Goal: Information Seeking & Learning: Get advice/opinions

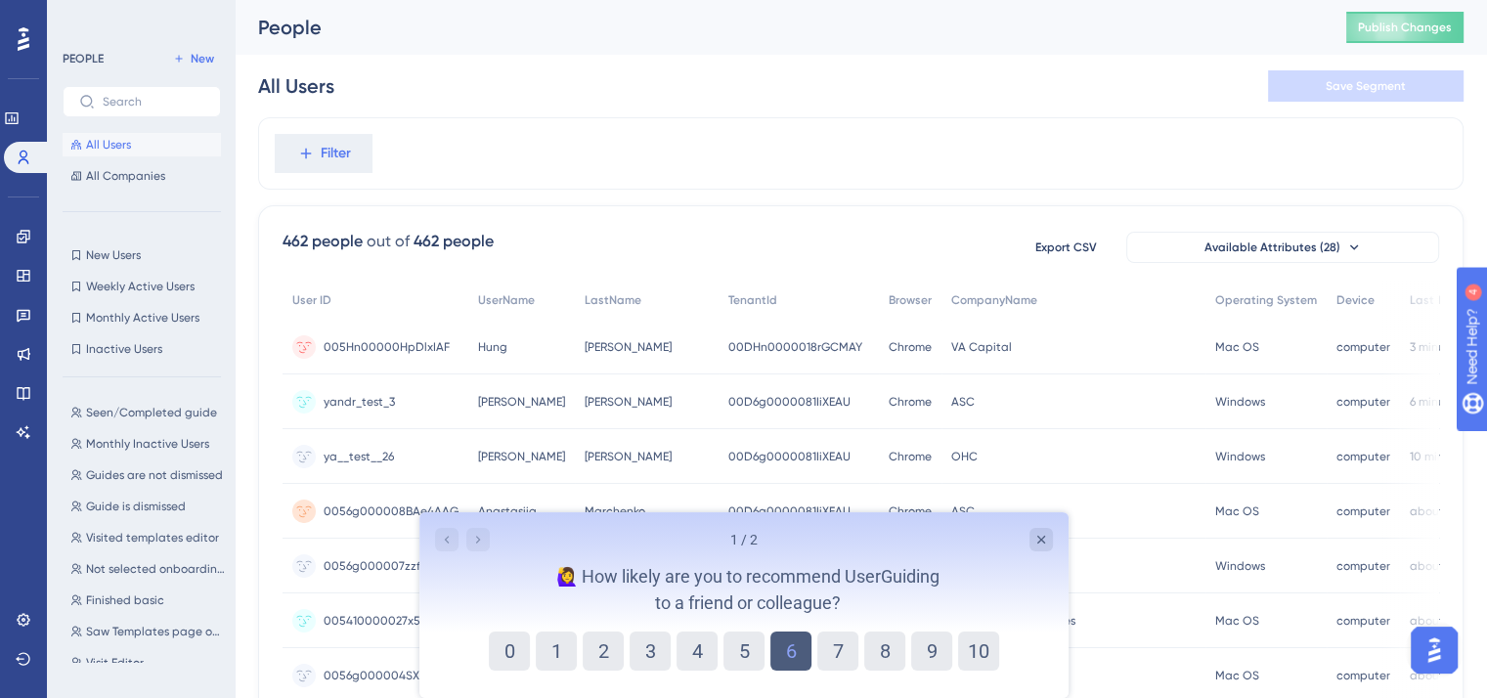
click at [795, 649] on button "6" at bounding box center [789, 651] width 41 height 39
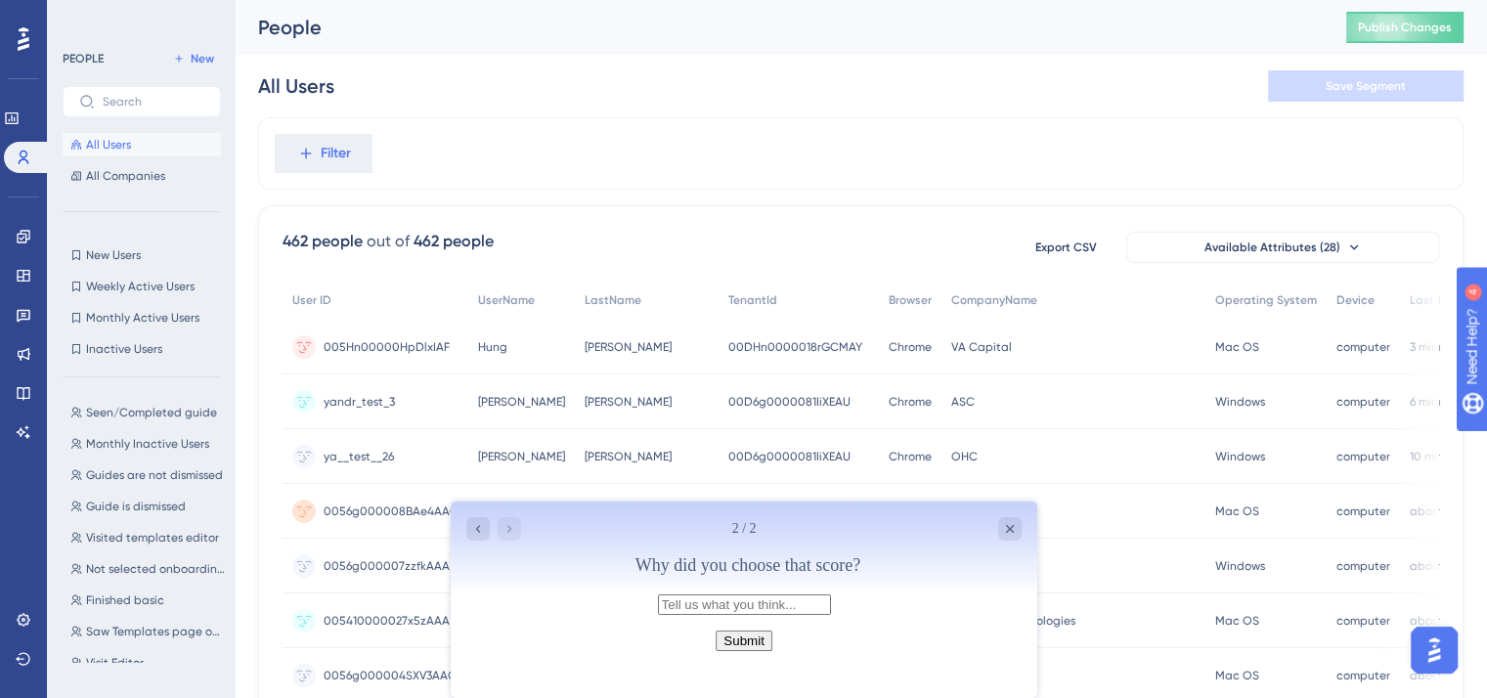
click at [751, 651] on button "Submit" at bounding box center [743, 641] width 56 height 21
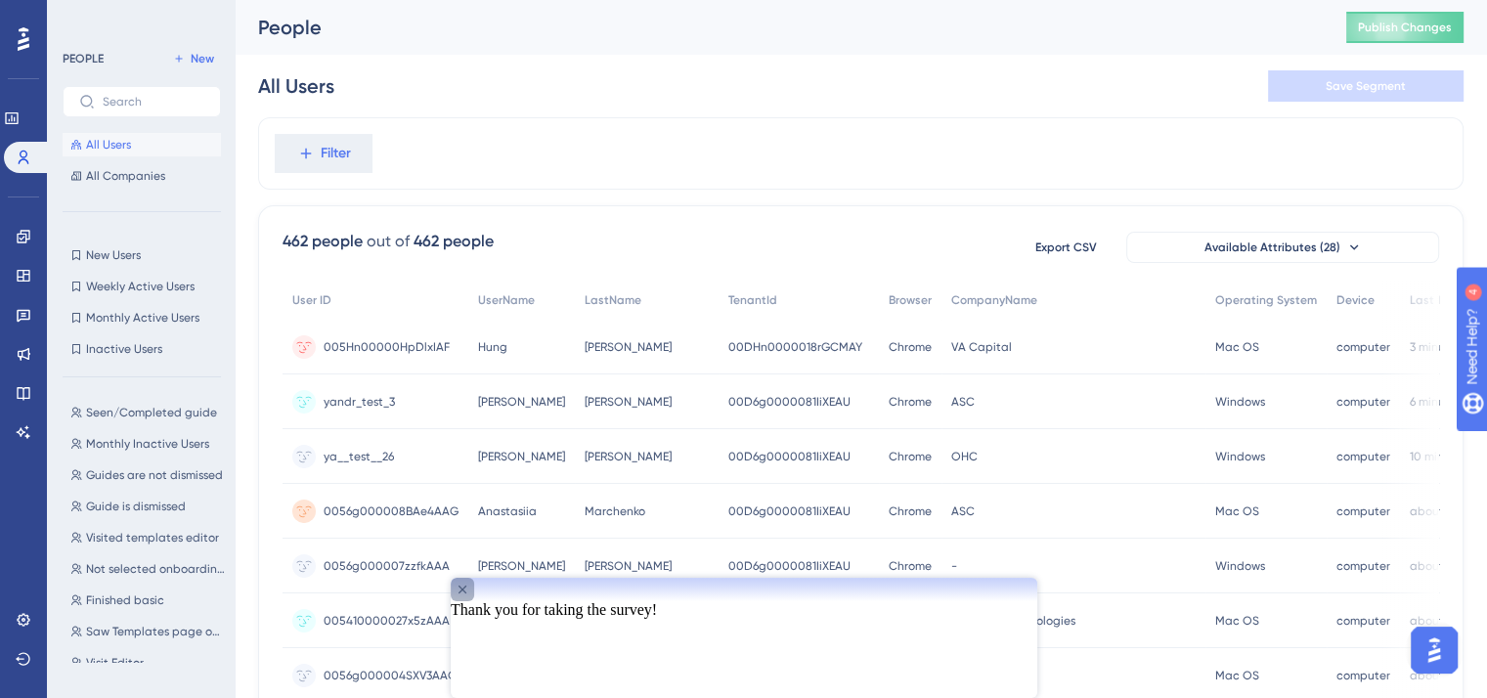
click at [469, 597] on icon "Close survey" at bounding box center [462, 590] width 16 height 16
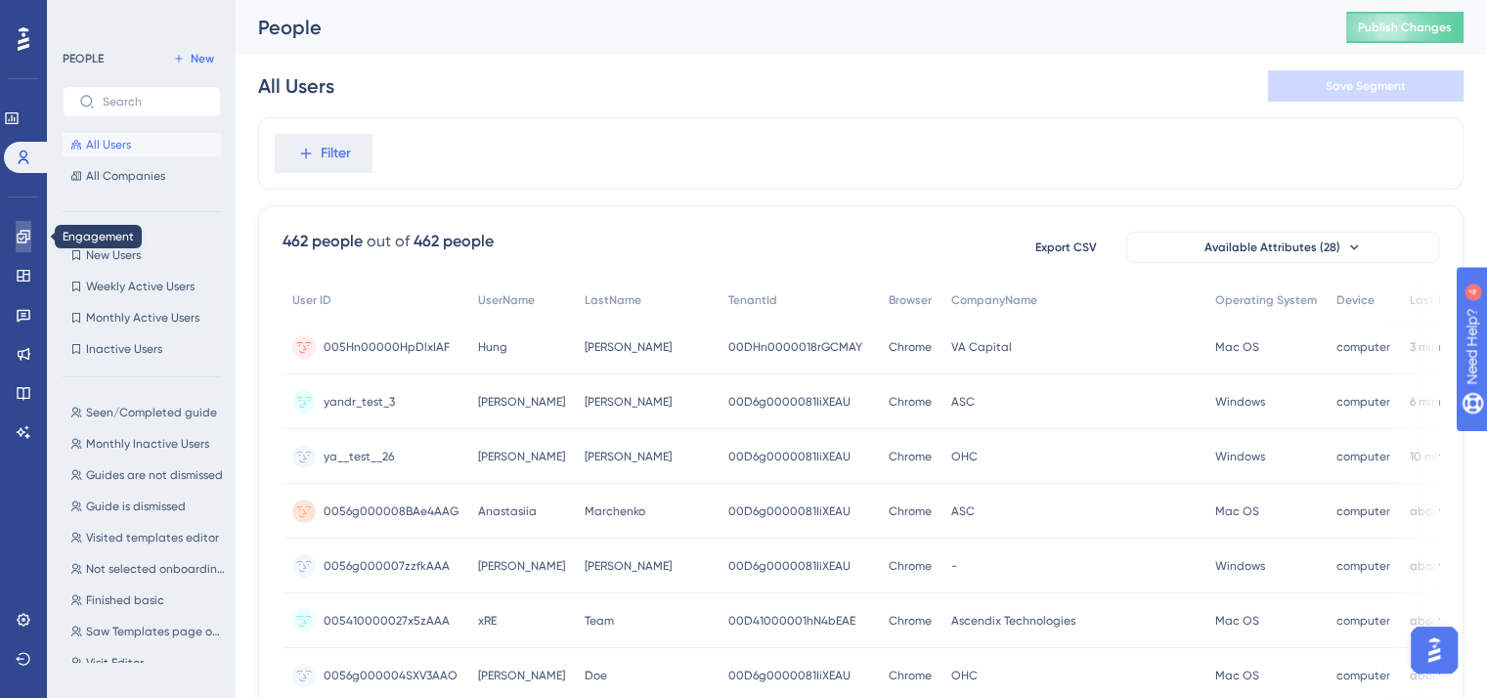
click at [23, 240] on icon at bounding box center [24, 237] width 16 height 16
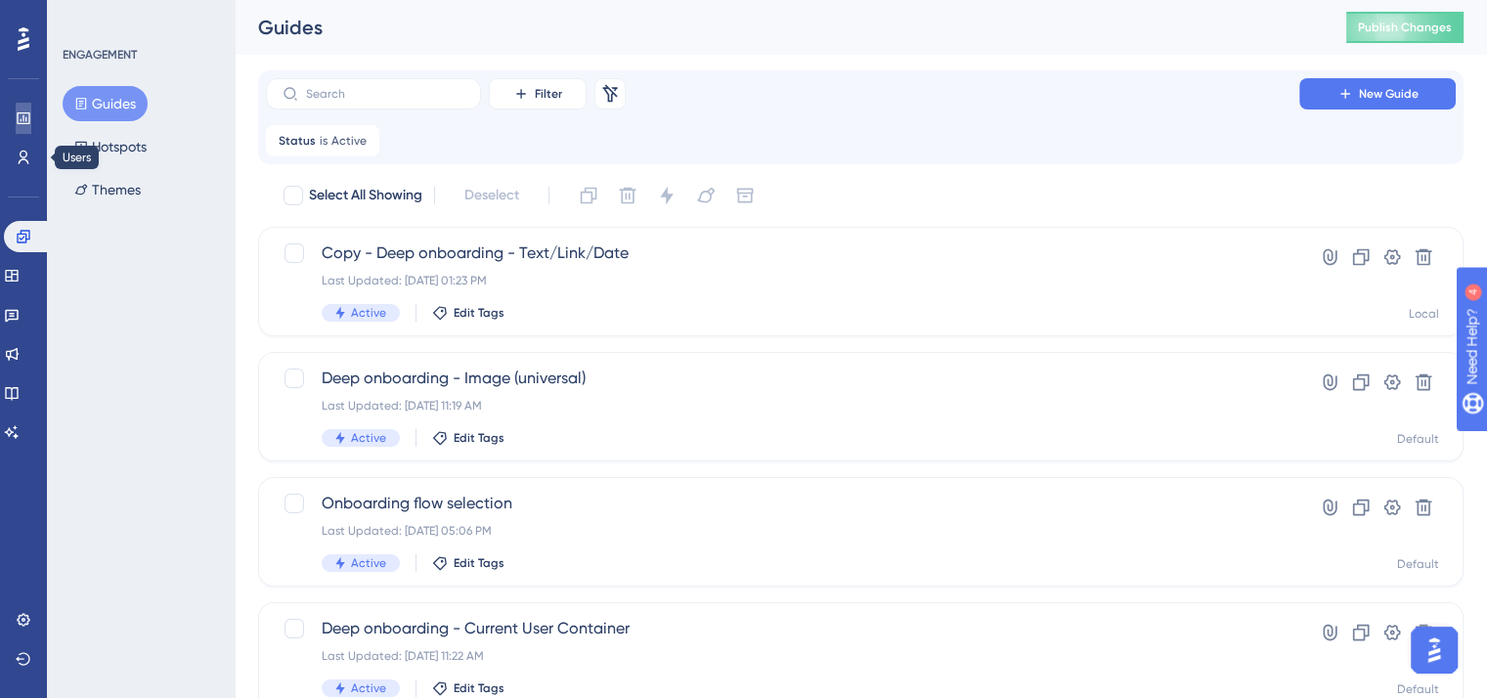
click at [31, 119] on link at bounding box center [24, 118] width 16 height 31
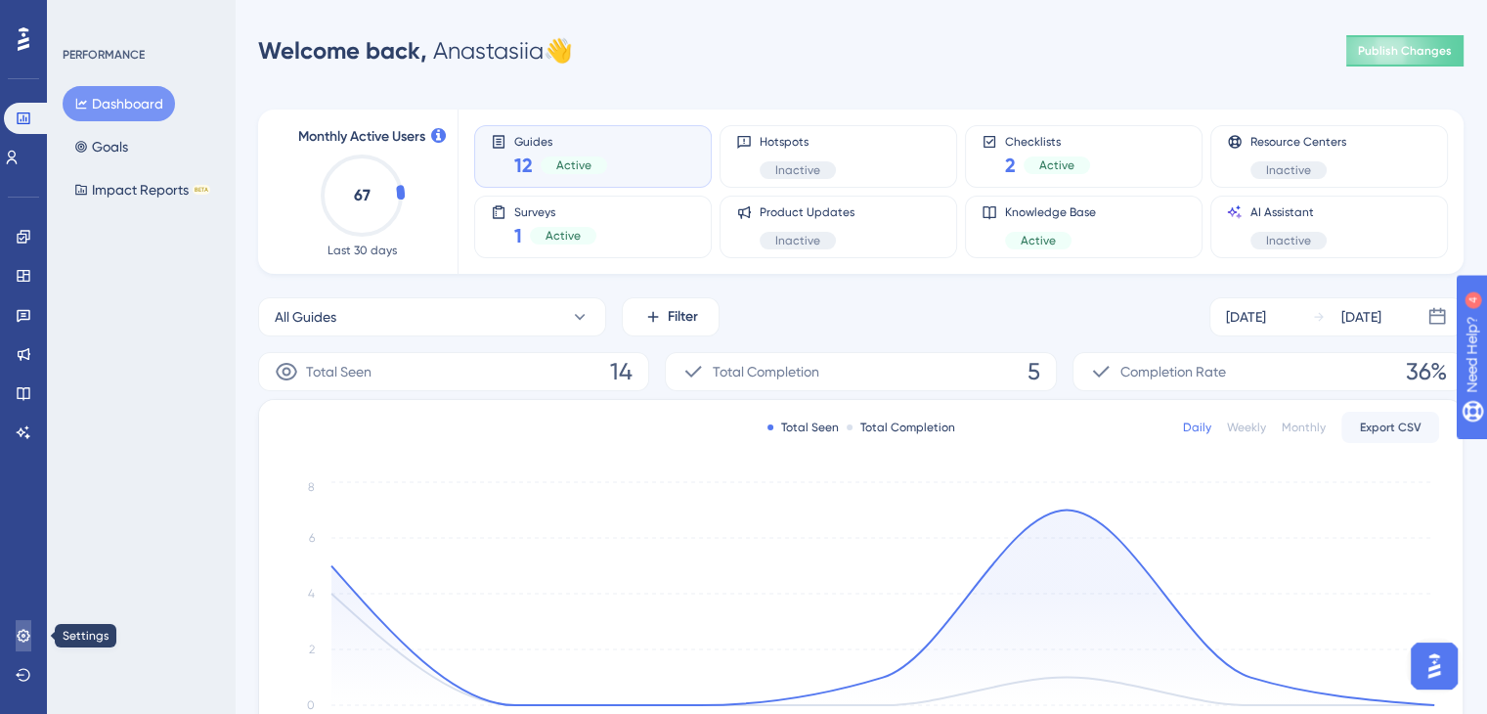
click at [21, 635] on icon at bounding box center [24, 636] width 16 height 16
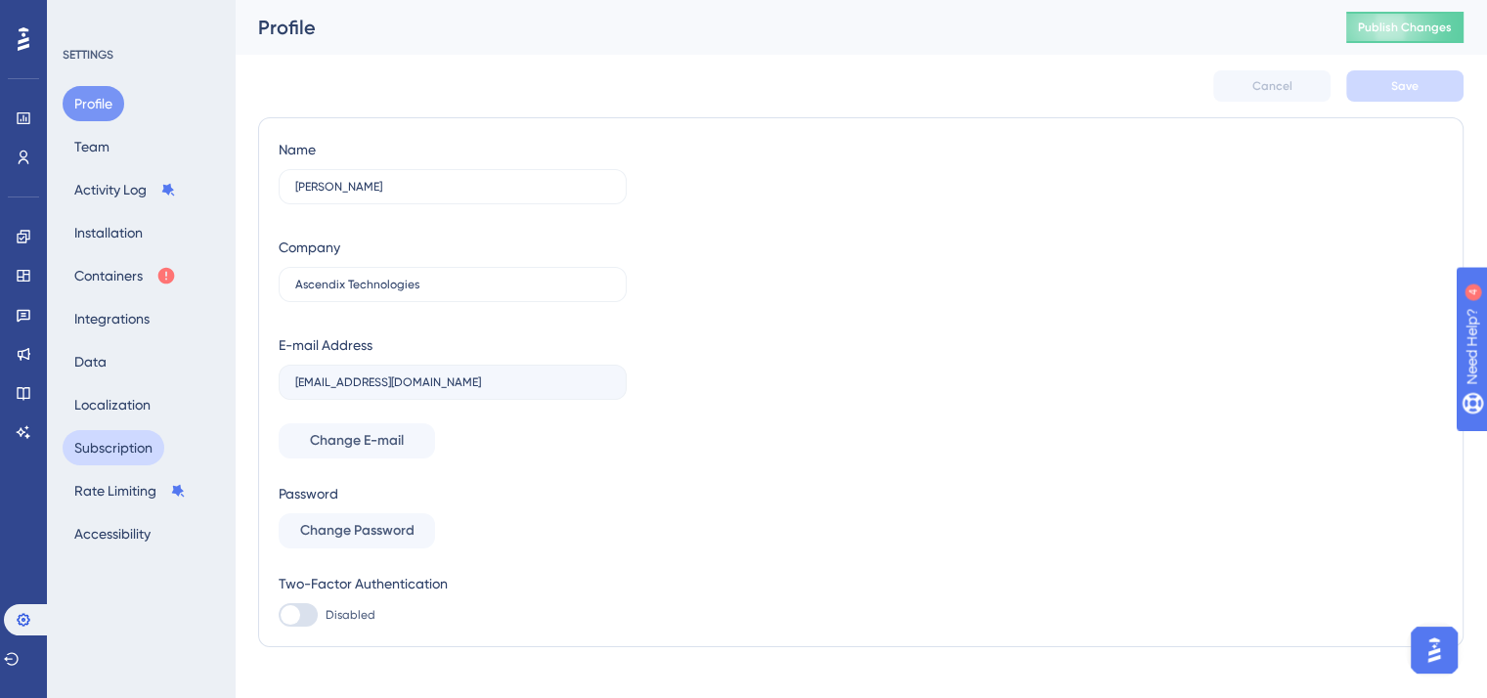
click at [113, 447] on button "Subscription" at bounding box center [114, 447] width 102 height 35
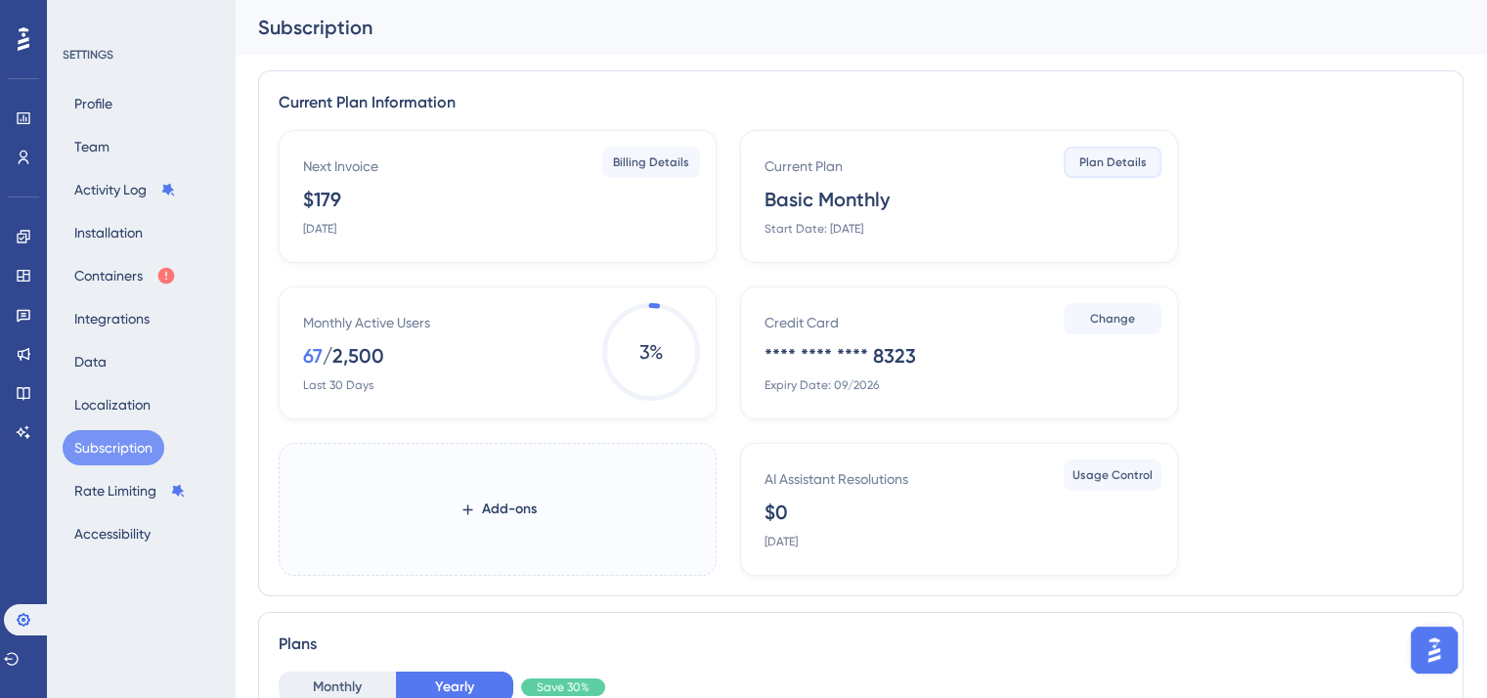
click at [1112, 160] on span "Plan Details" at bounding box center [1112, 162] width 67 height 16
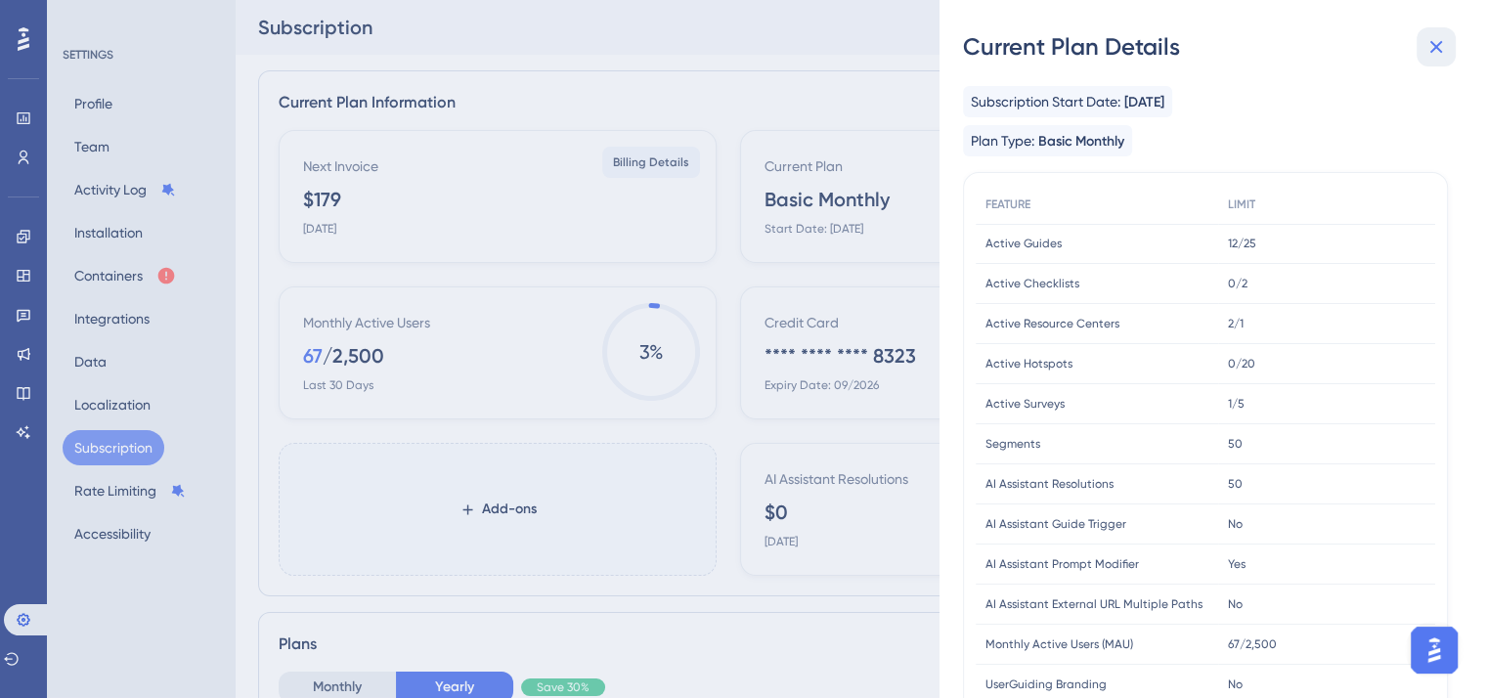
click at [1442, 48] on icon at bounding box center [1435, 46] width 23 height 23
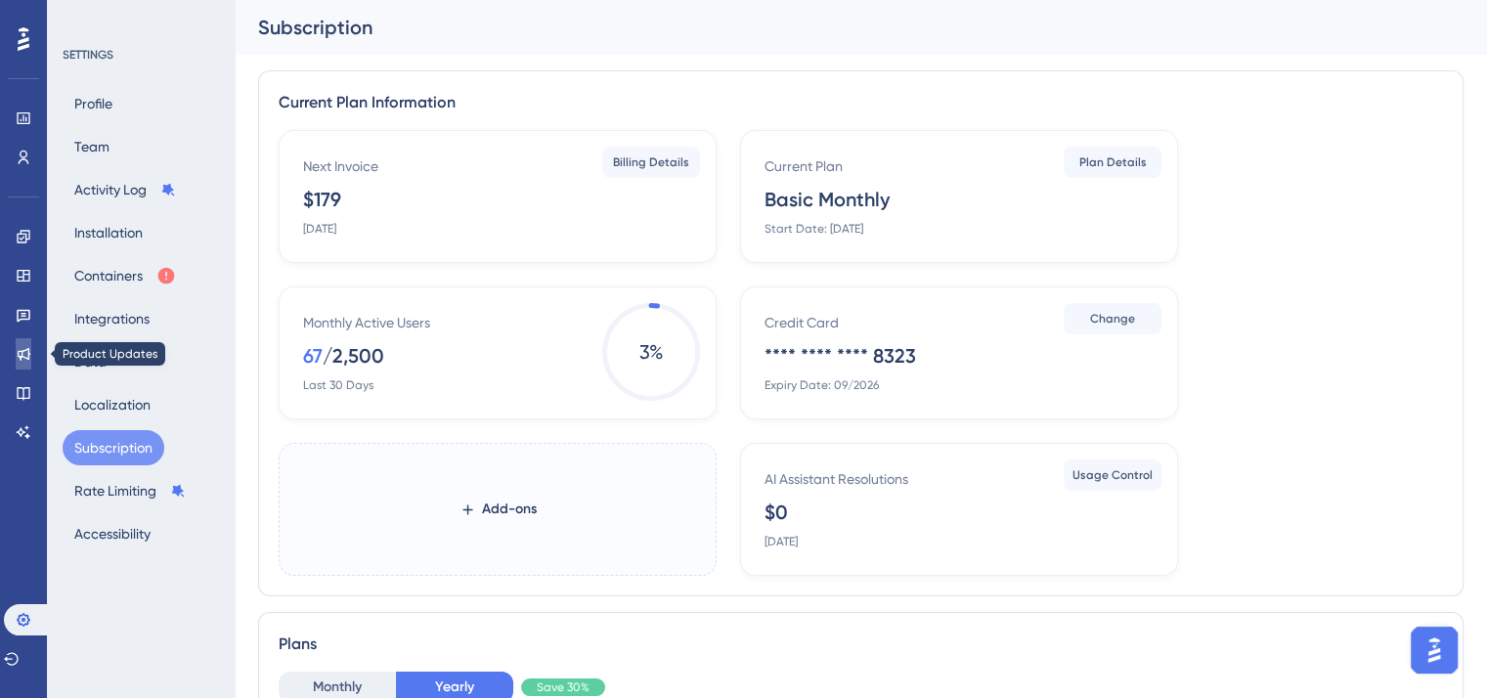
click at [31, 356] on link at bounding box center [24, 353] width 16 height 31
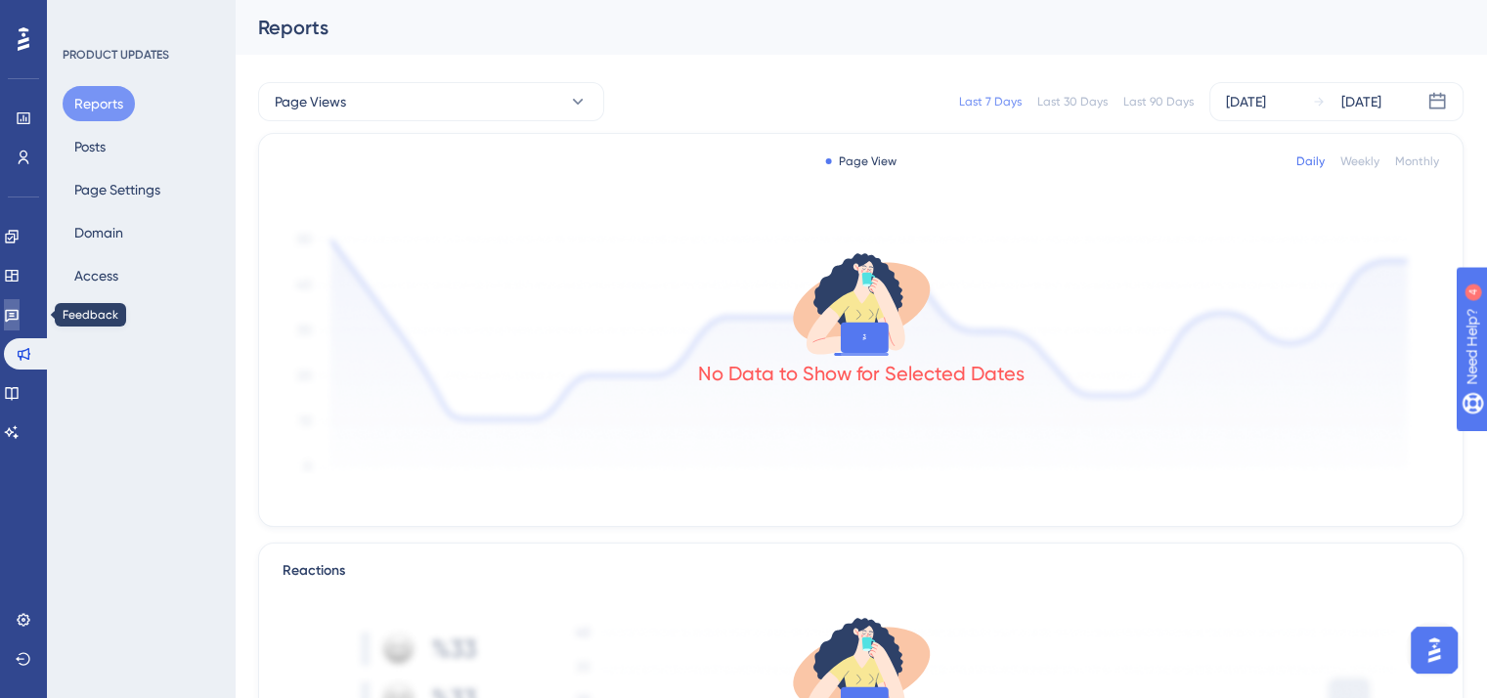
click at [19, 316] on icon at bounding box center [12, 316] width 14 height 13
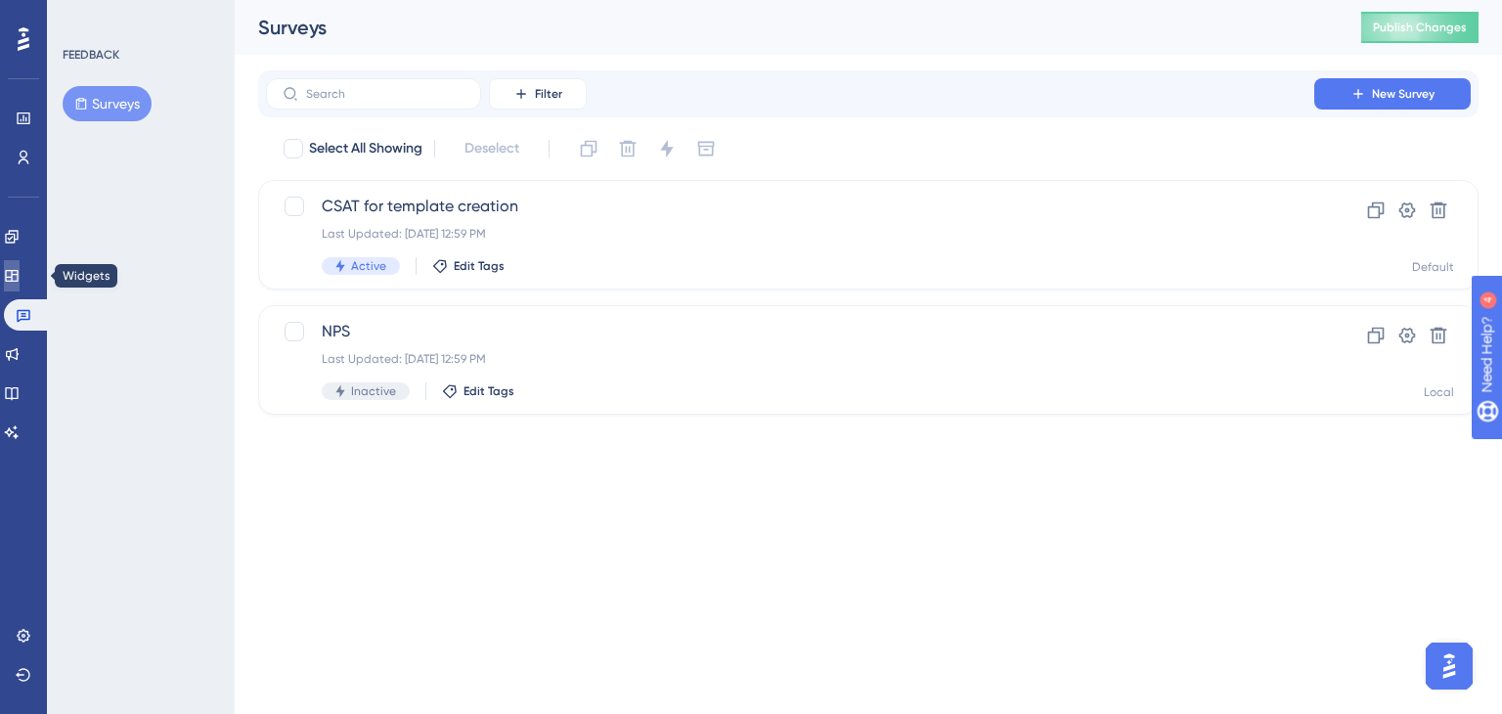
click at [20, 275] on icon at bounding box center [12, 276] width 16 height 16
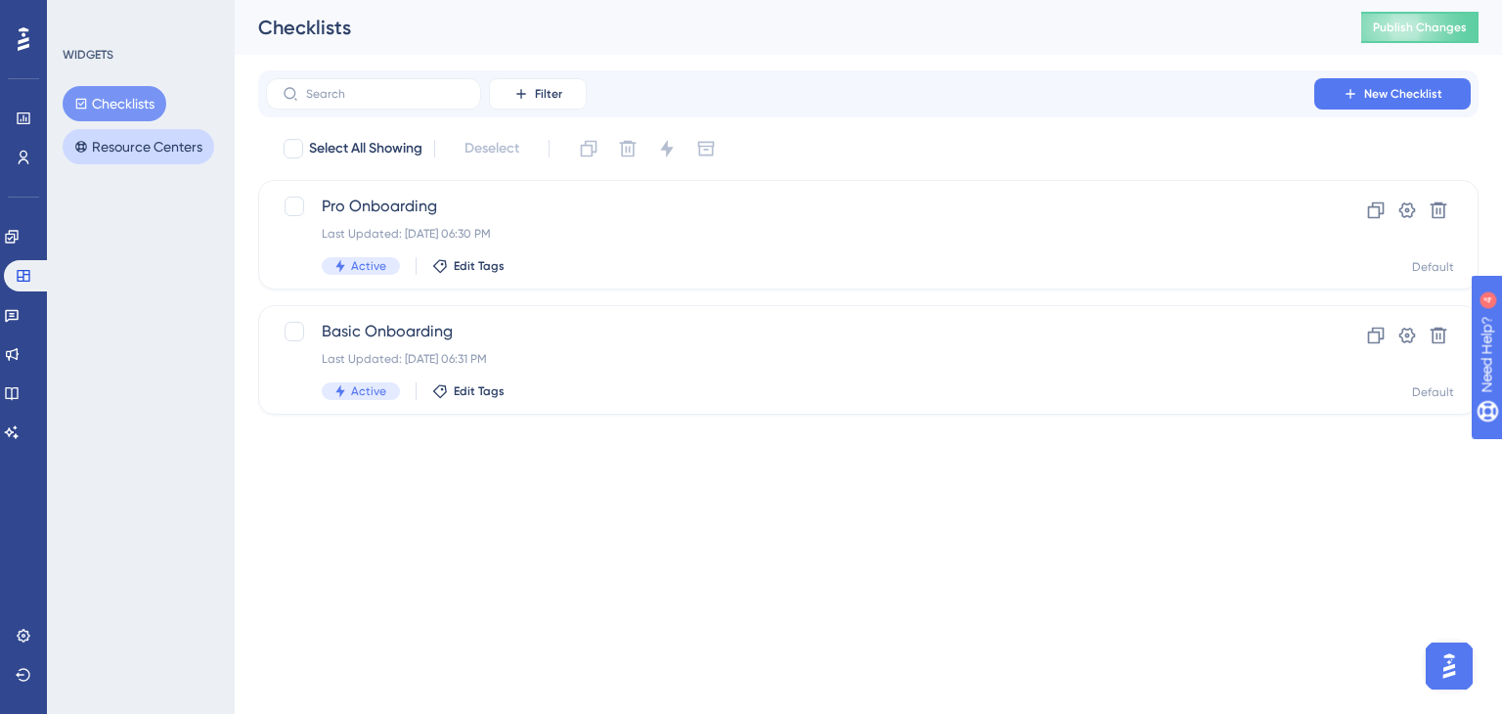
click at [124, 147] on button "Resource Centers" at bounding box center [139, 146] width 152 height 35
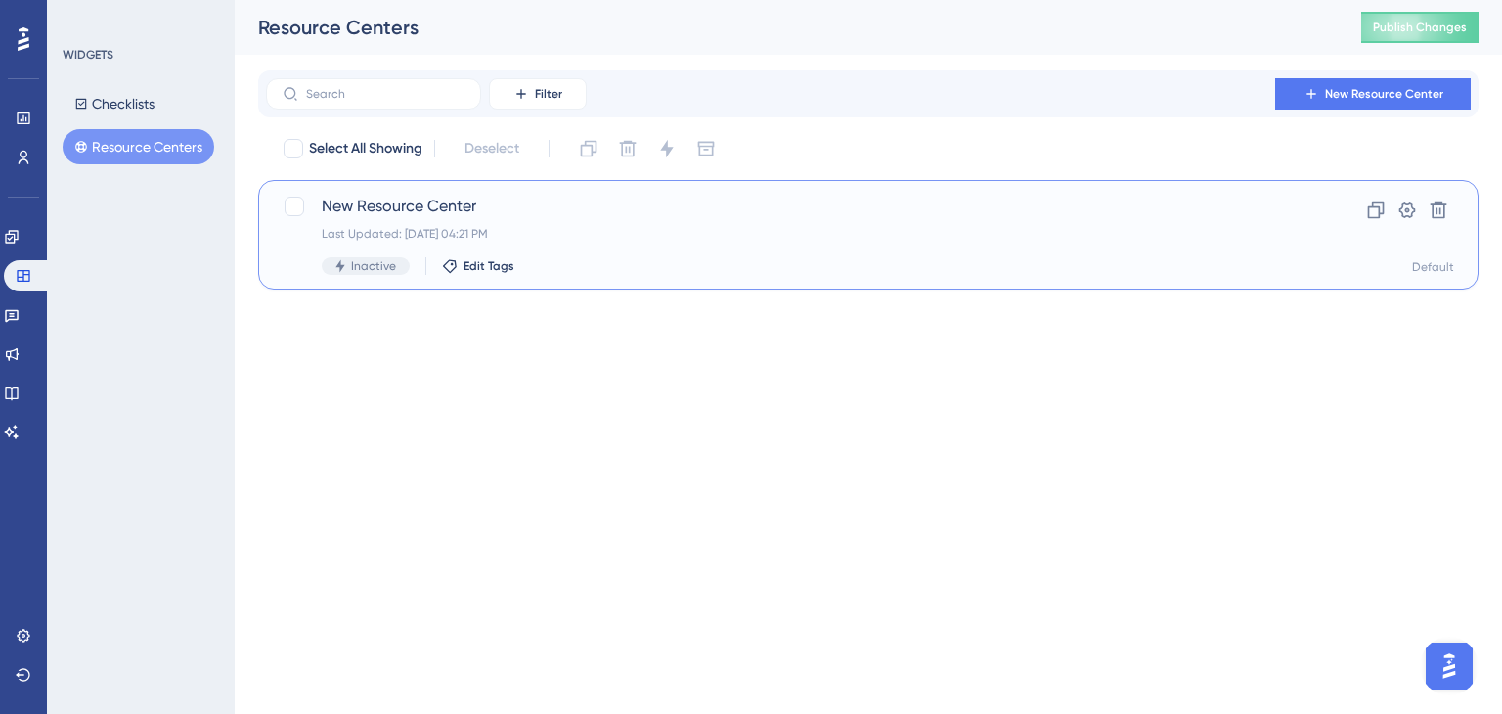
click at [684, 255] on div "New Resource Center Last Updated: [DATE] 04:21 PM Inactive Edit Tags" at bounding box center [790, 235] width 937 height 80
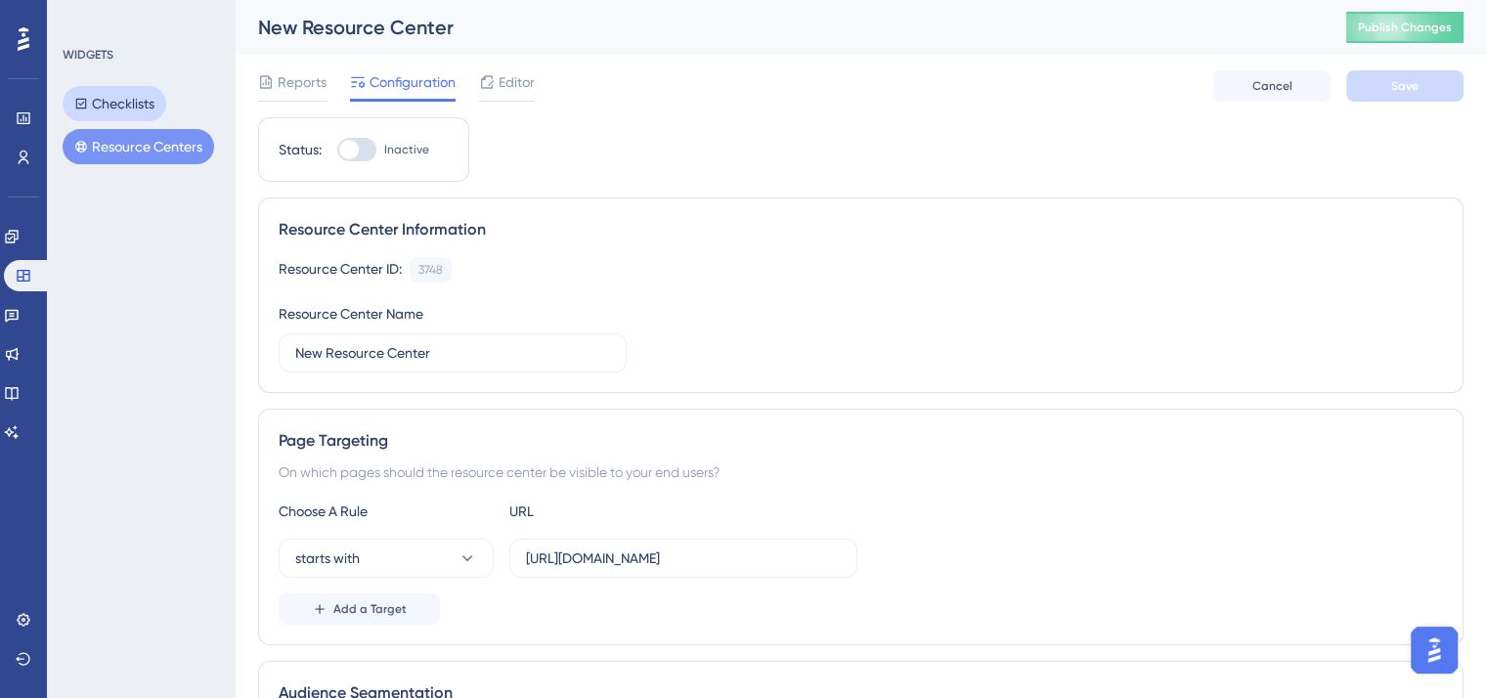
click at [129, 104] on button "Checklists" at bounding box center [115, 103] width 104 height 35
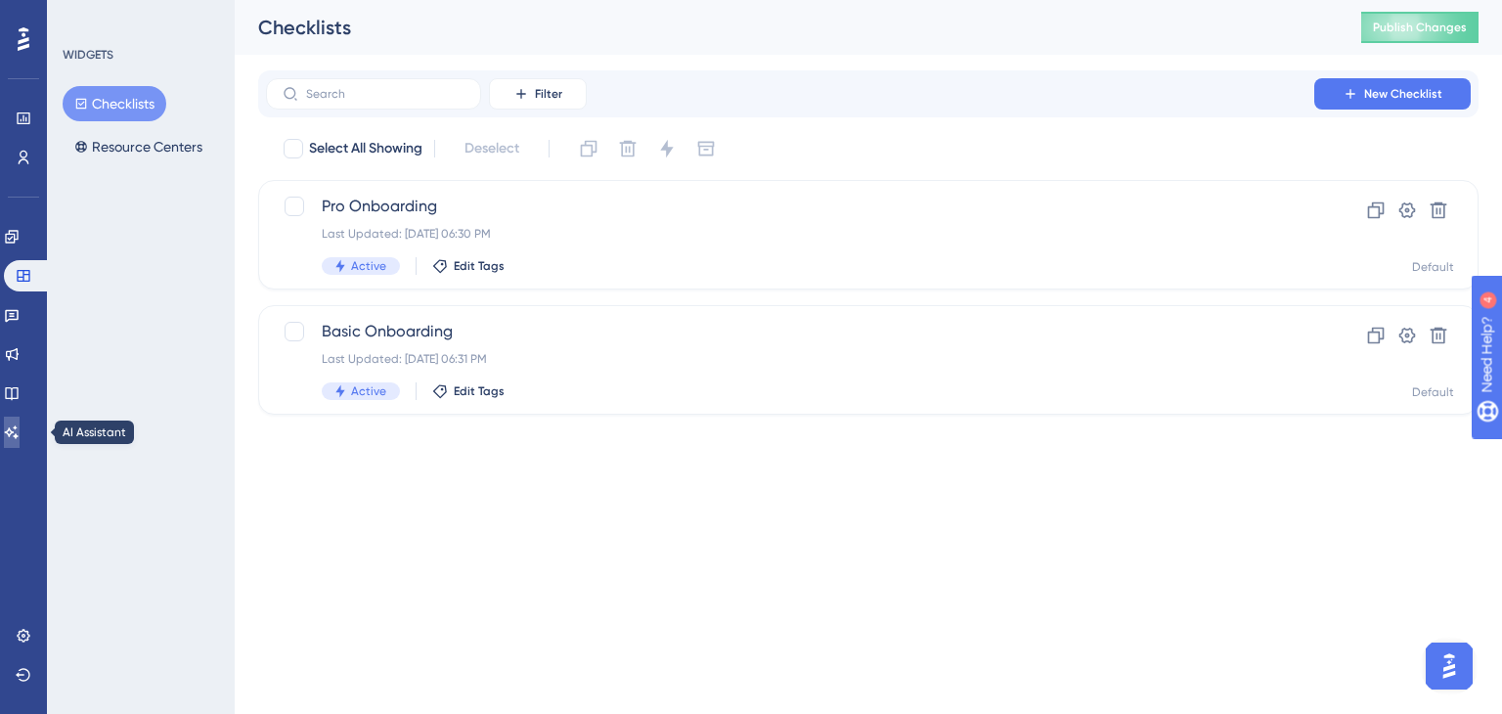
click at [20, 430] on link at bounding box center [12, 431] width 16 height 31
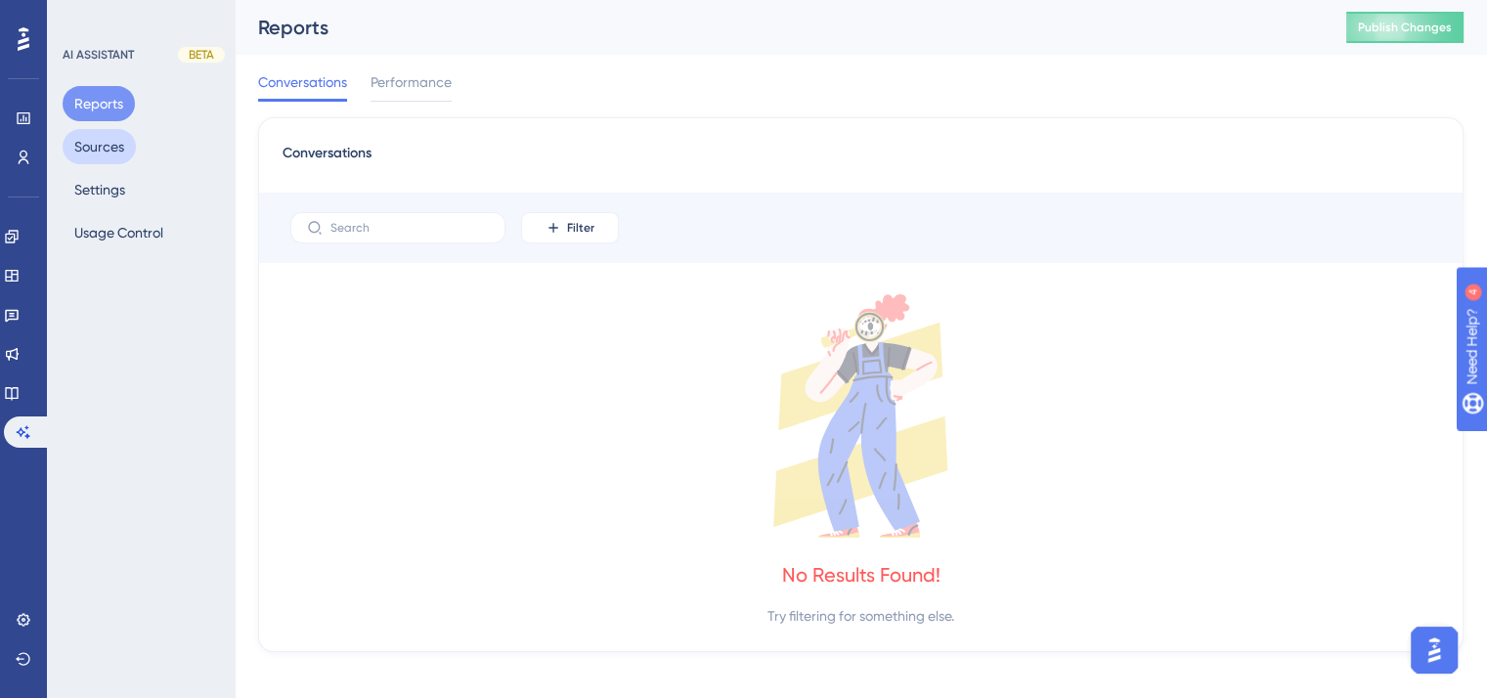
click at [124, 150] on button "Sources" at bounding box center [99, 146] width 73 height 35
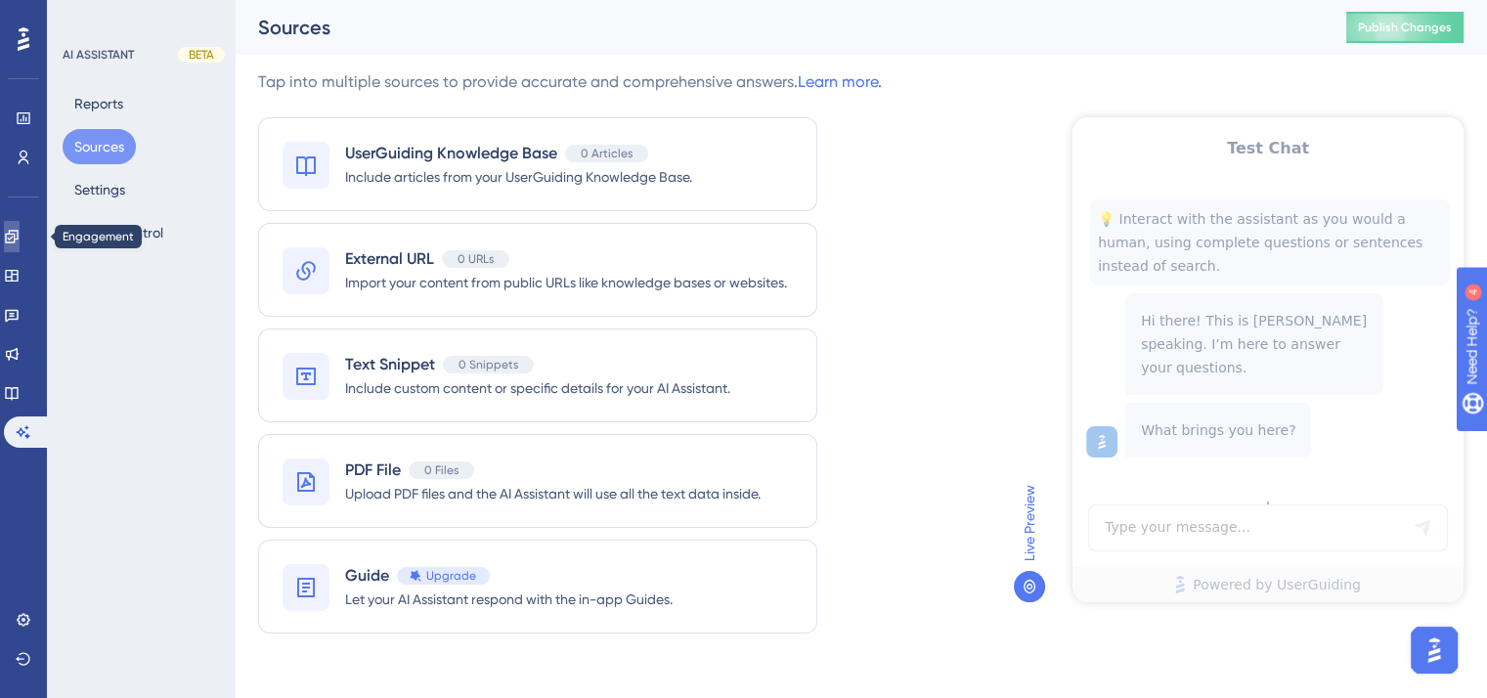
click at [14, 235] on link at bounding box center [12, 236] width 16 height 31
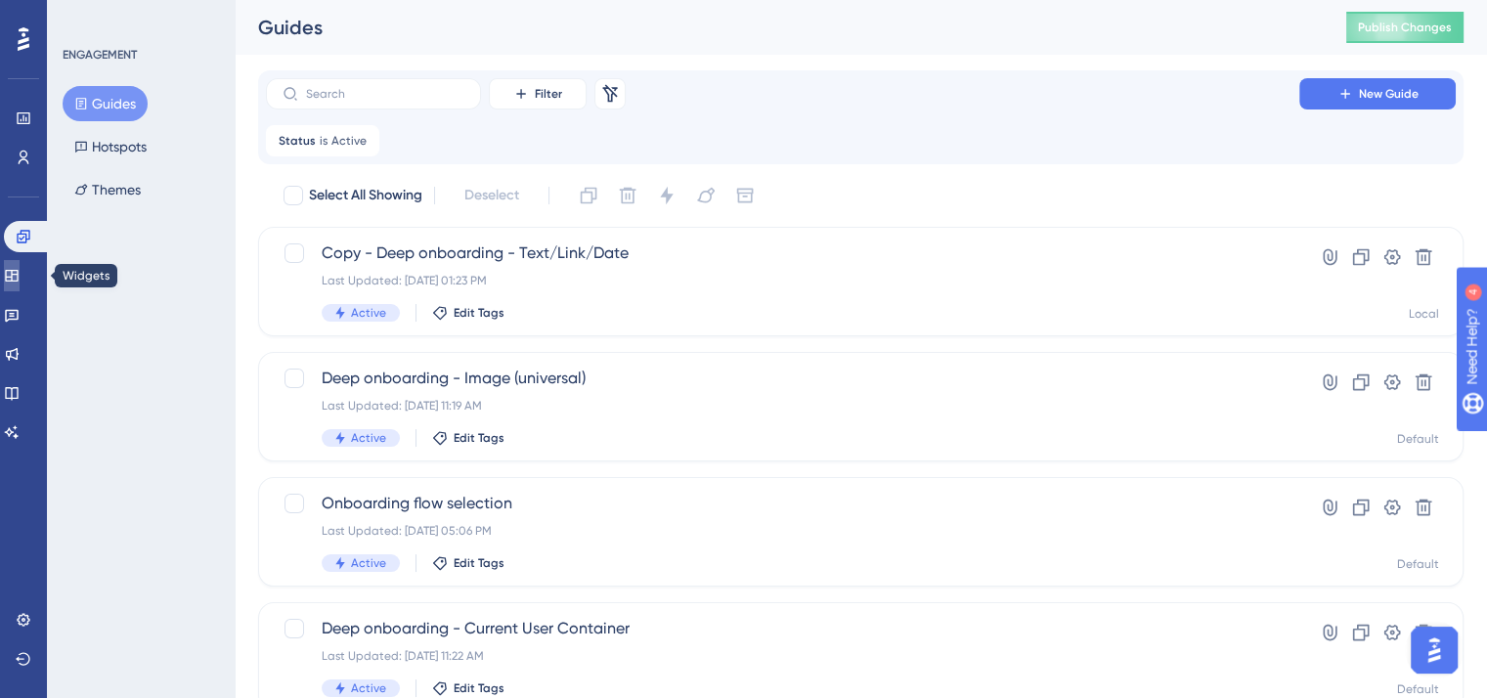
click at [20, 280] on icon at bounding box center [12, 276] width 16 height 16
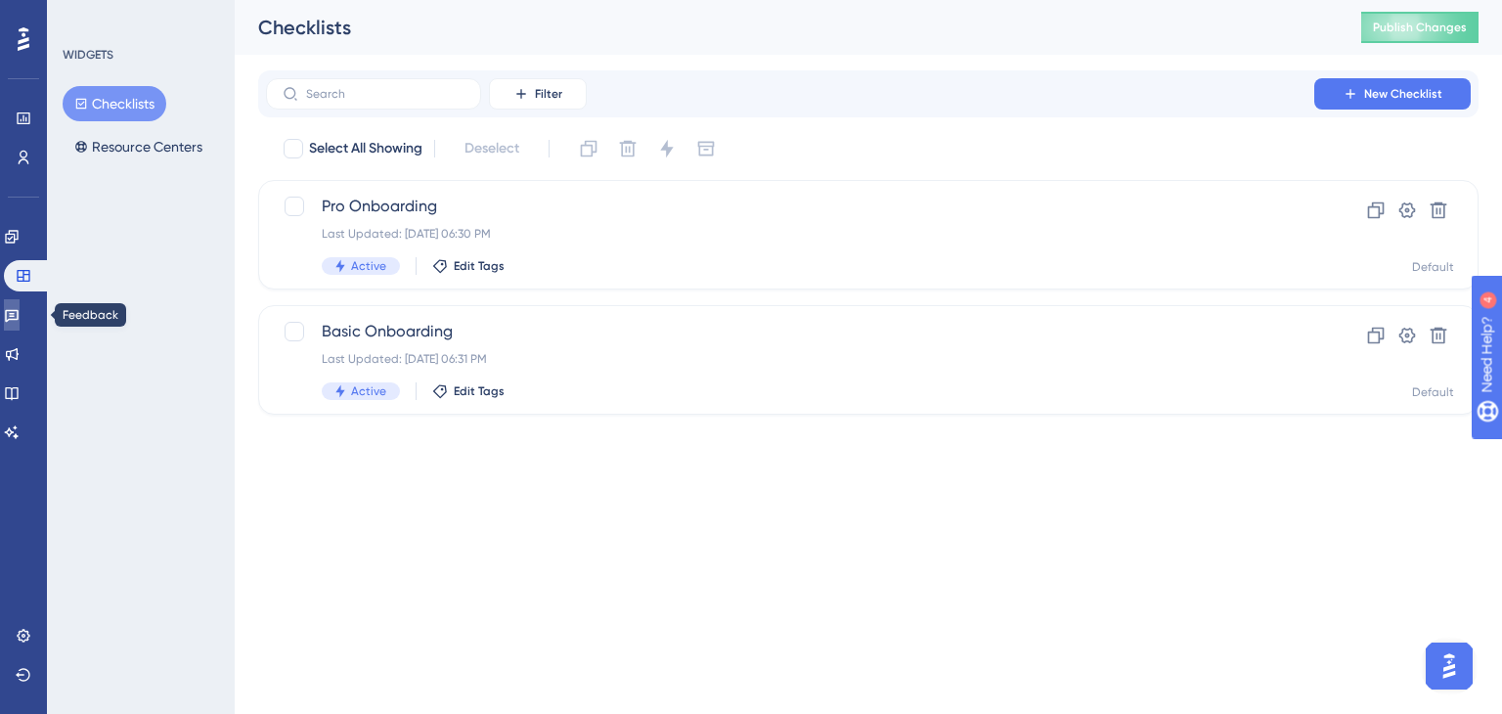
click at [19, 319] on icon at bounding box center [12, 316] width 14 height 13
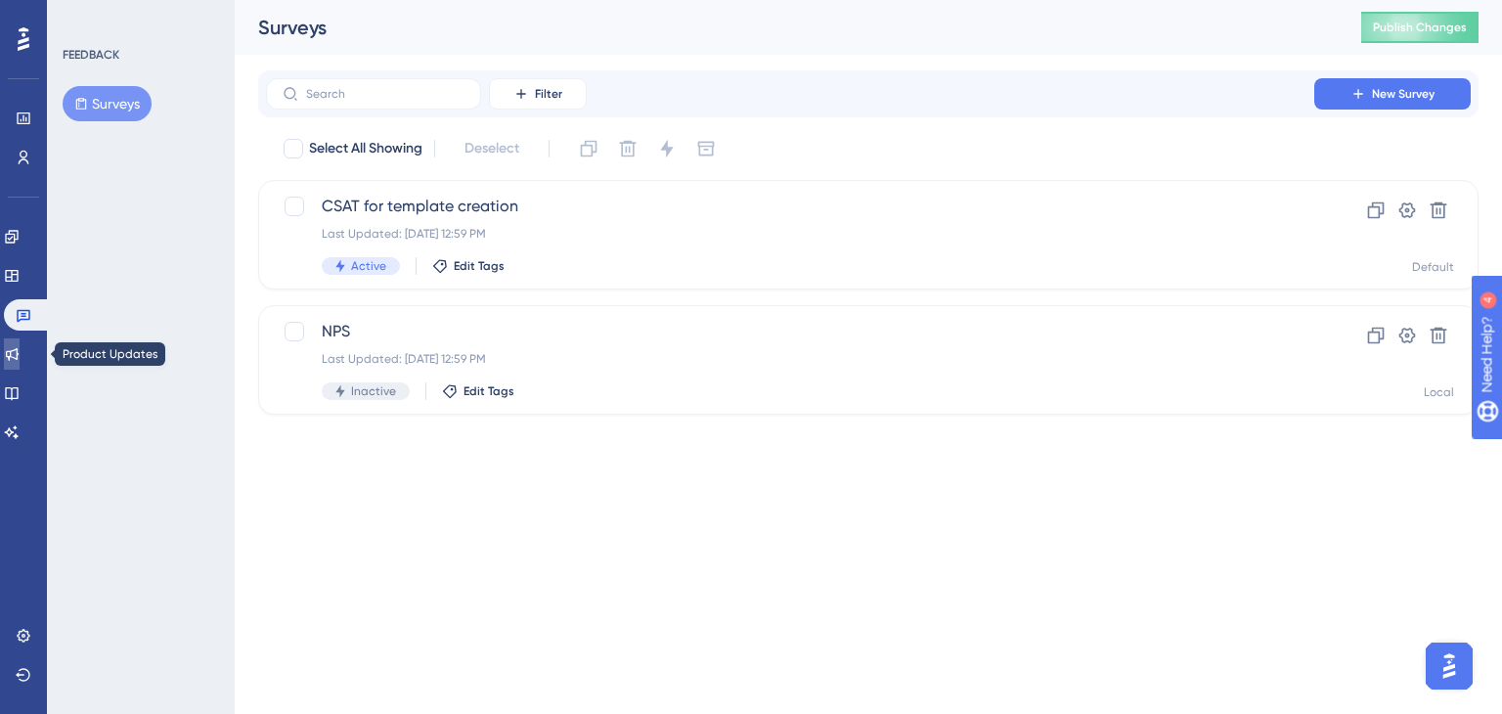
click at [20, 349] on icon at bounding box center [12, 354] width 16 height 16
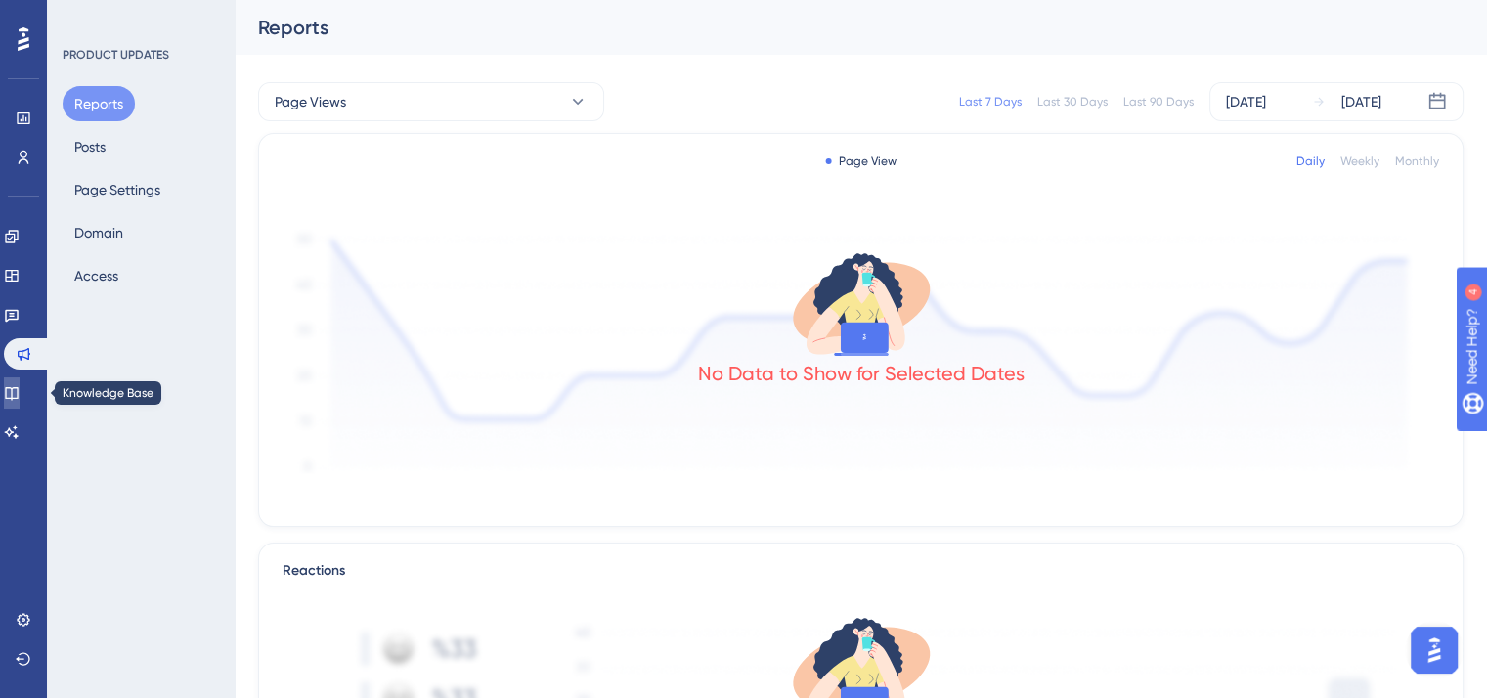
click at [20, 395] on icon at bounding box center [12, 393] width 16 height 16
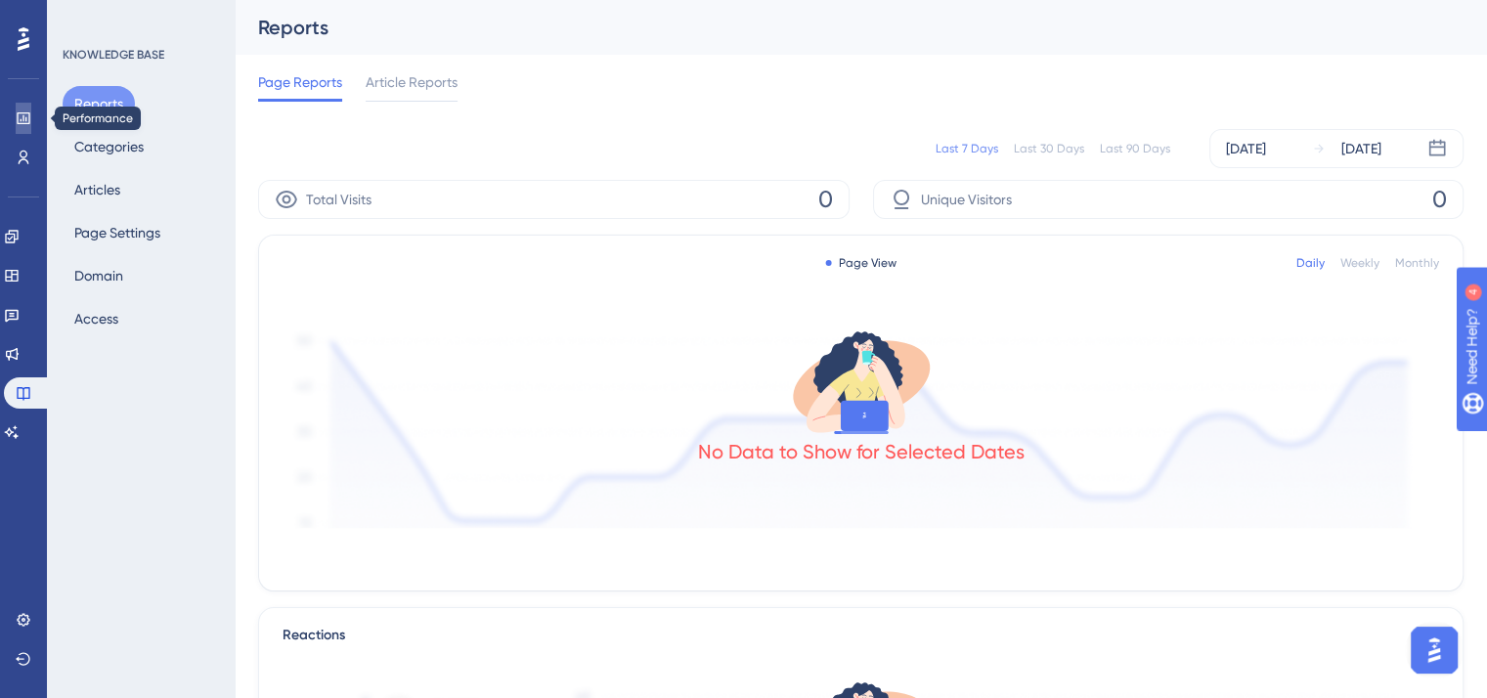
click at [31, 116] on link at bounding box center [24, 118] width 16 height 31
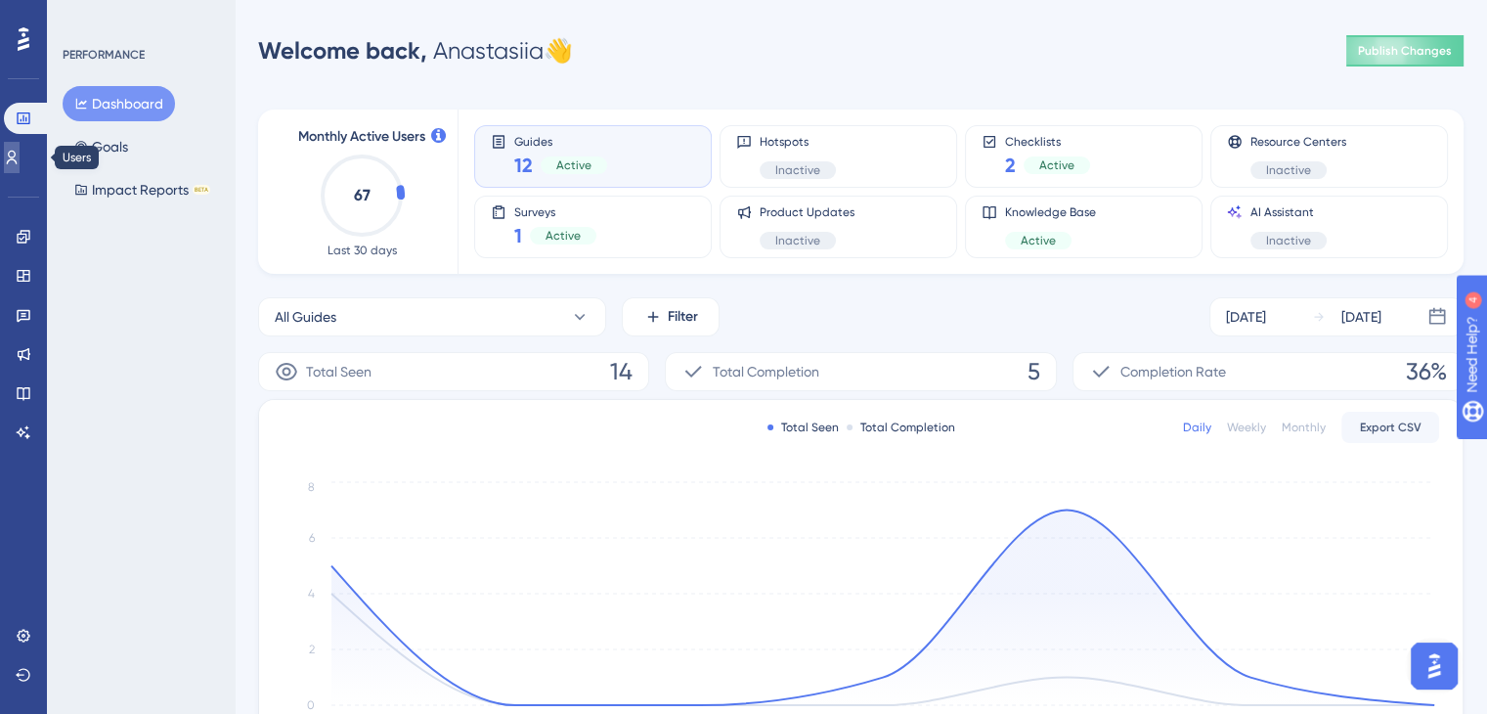
click at [18, 151] on icon at bounding box center [12, 158] width 11 height 14
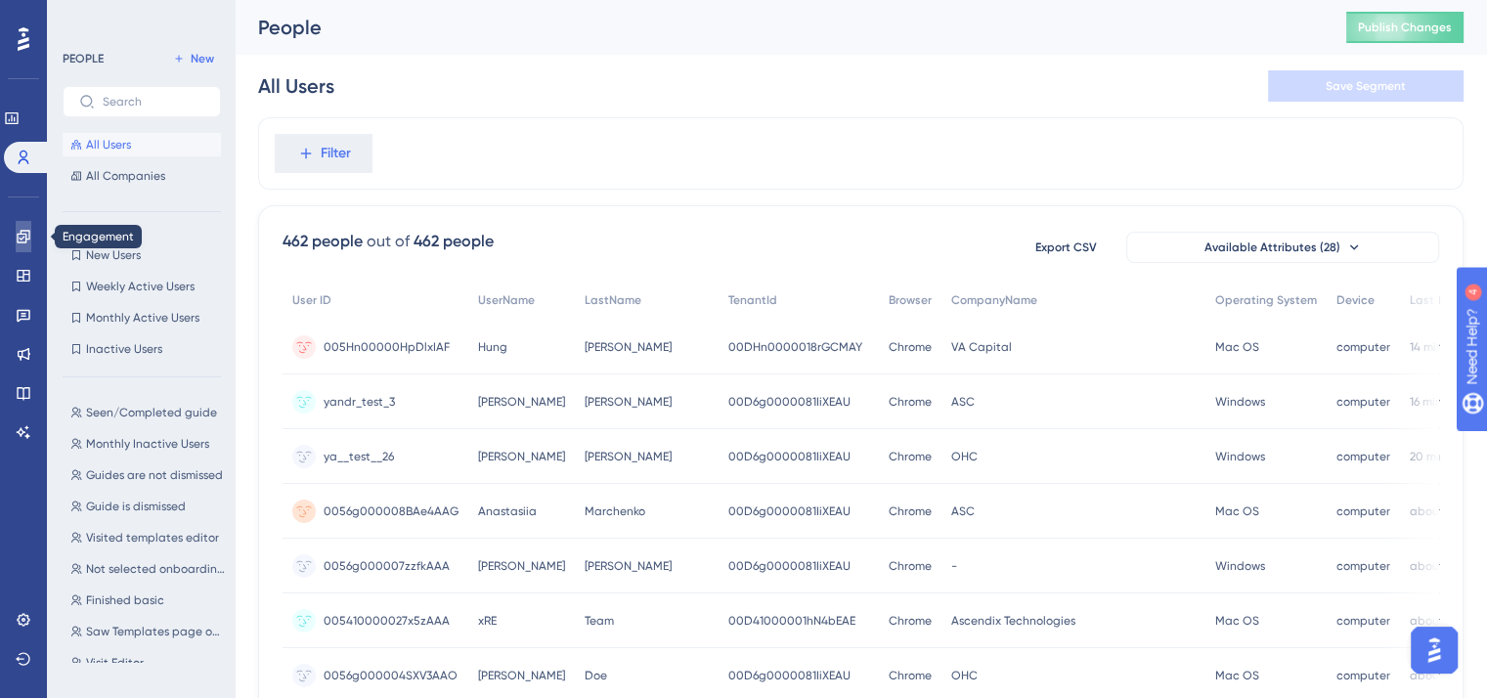
click at [27, 239] on icon at bounding box center [23, 236] width 13 height 13
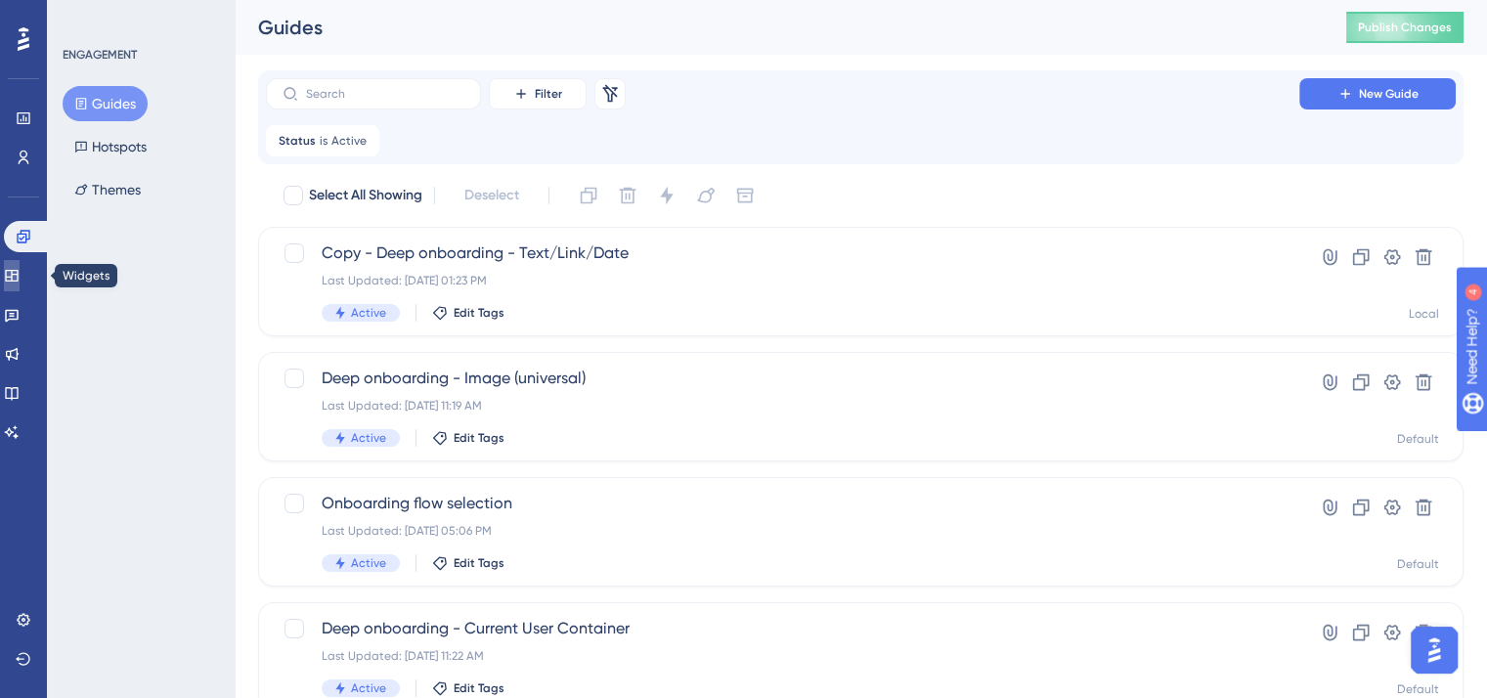
click at [19, 284] on link at bounding box center [12, 275] width 16 height 31
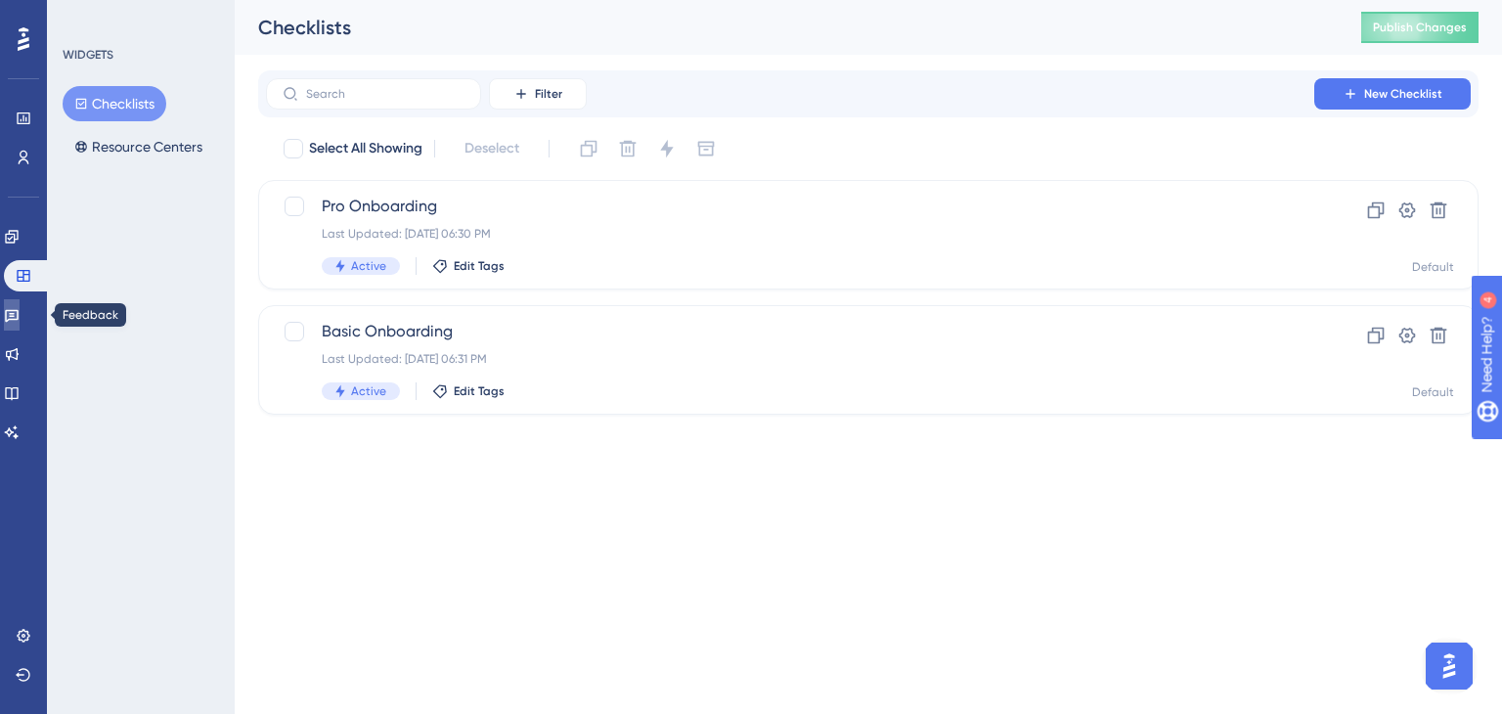
click at [8, 324] on link at bounding box center [12, 314] width 16 height 31
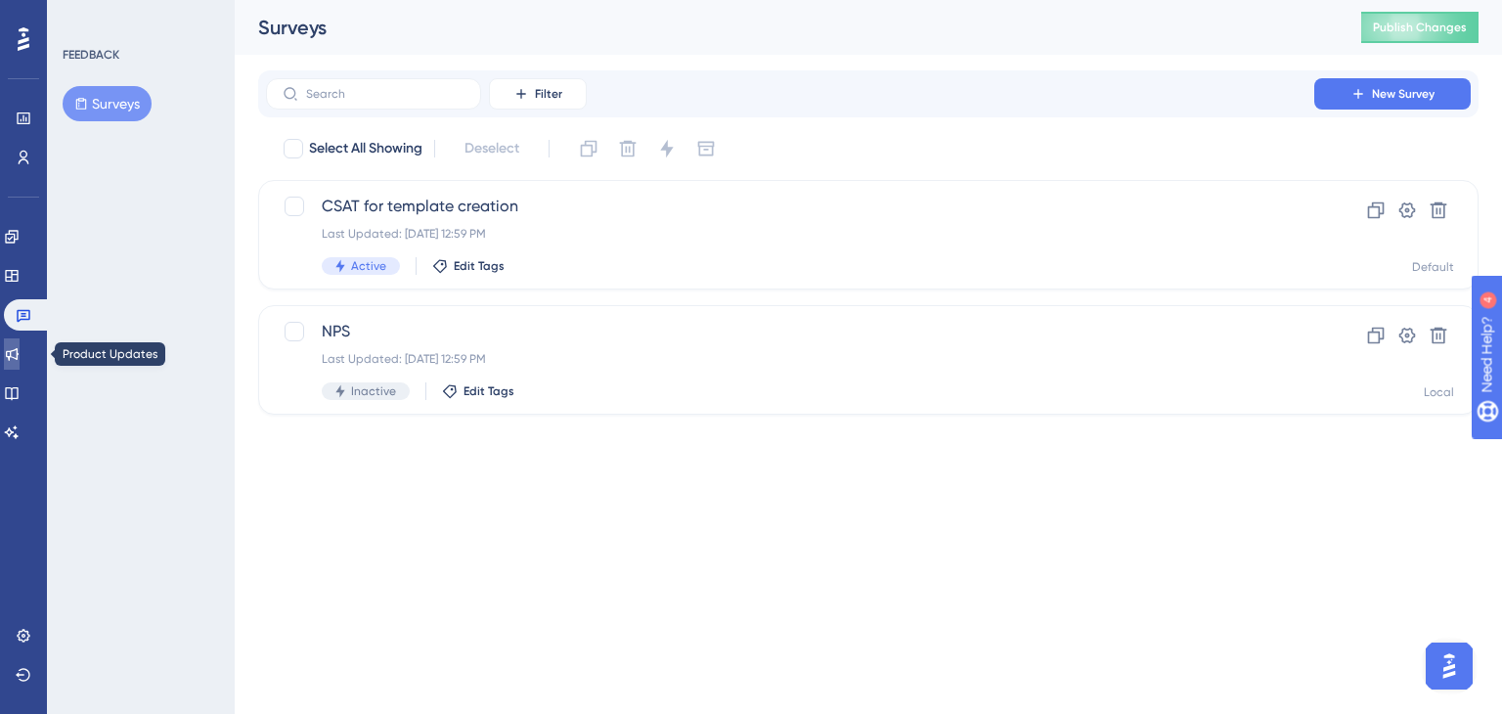
click at [20, 361] on icon at bounding box center [12, 354] width 16 height 16
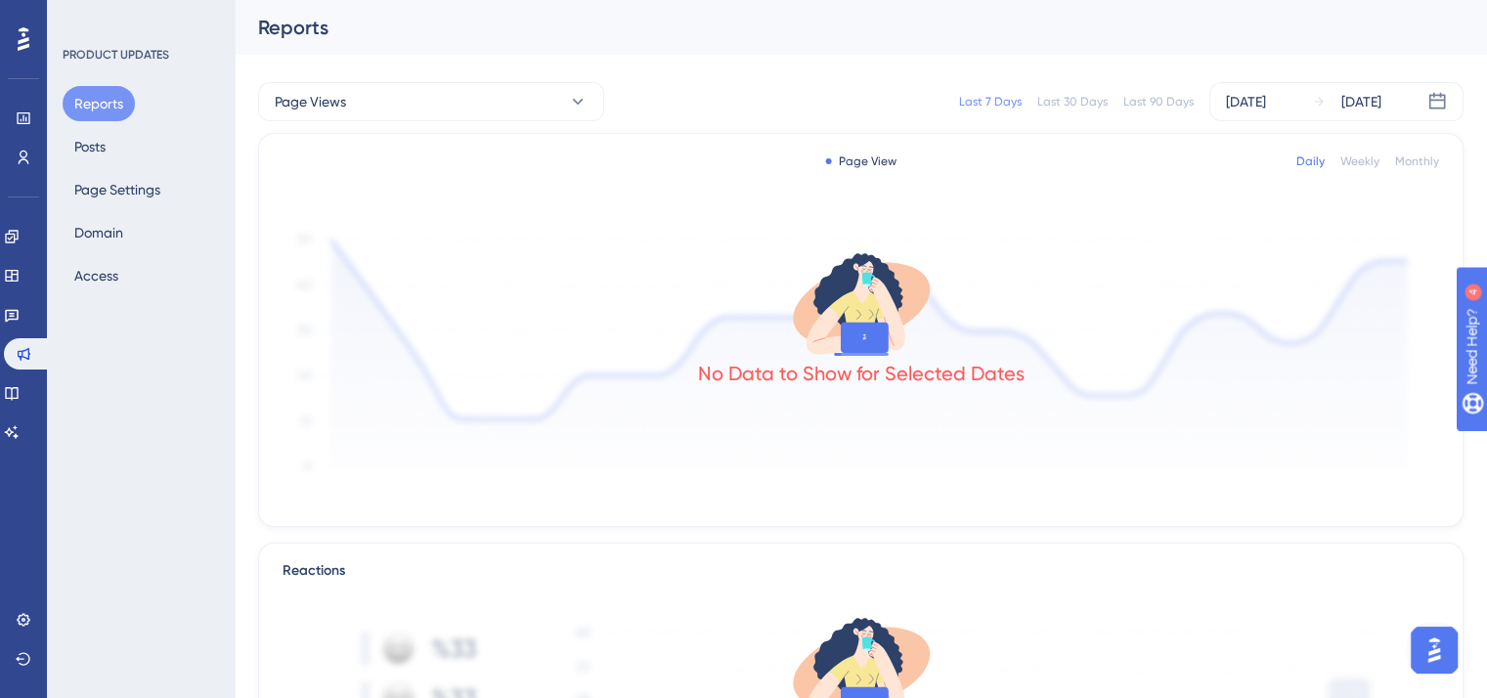
click at [97, 119] on button "Reports" at bounding box center [99, 103] width 72 height 35
click at [98, 139] on button "Posts" at bounding box center [90, 146] width 55 height 35
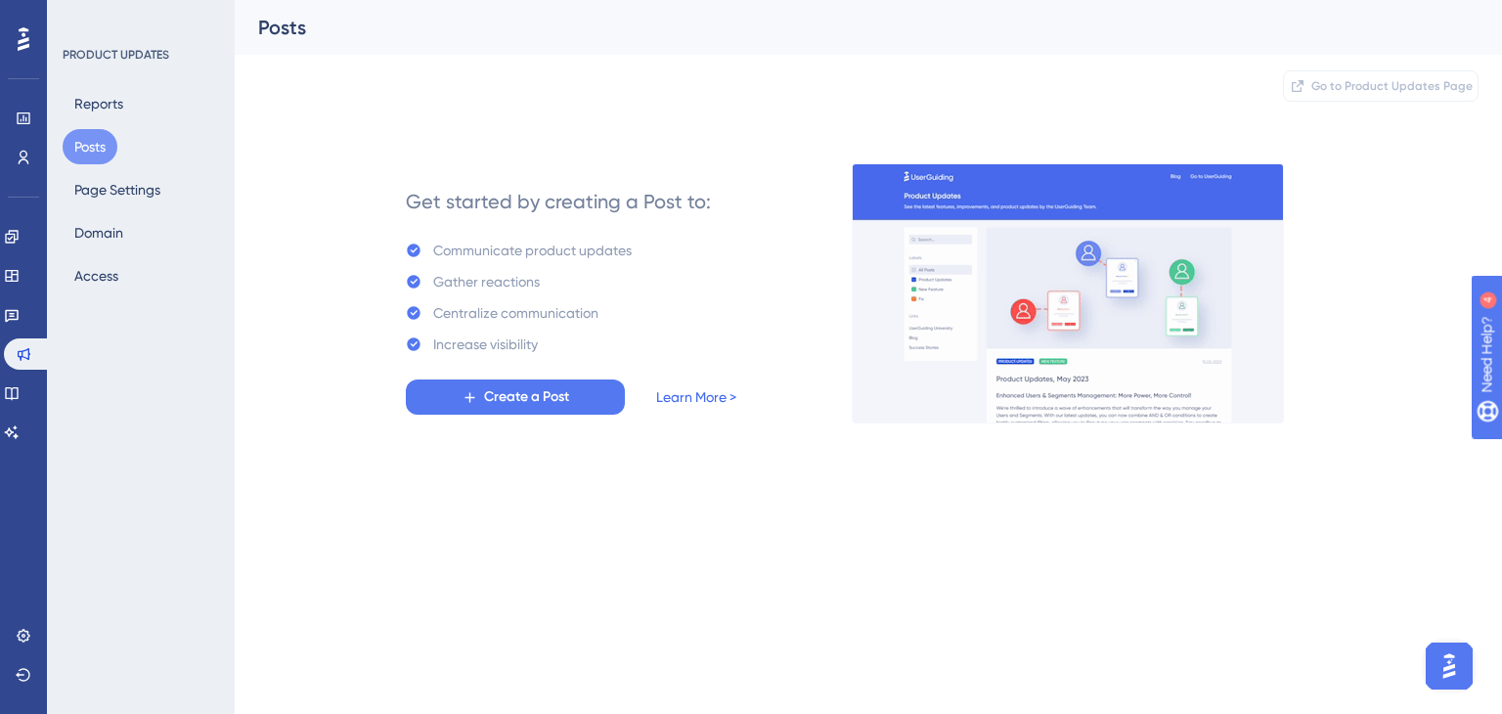
click at [675, 398] on link "Learn More >" at bounding box center [696, 396] width 80 height 23
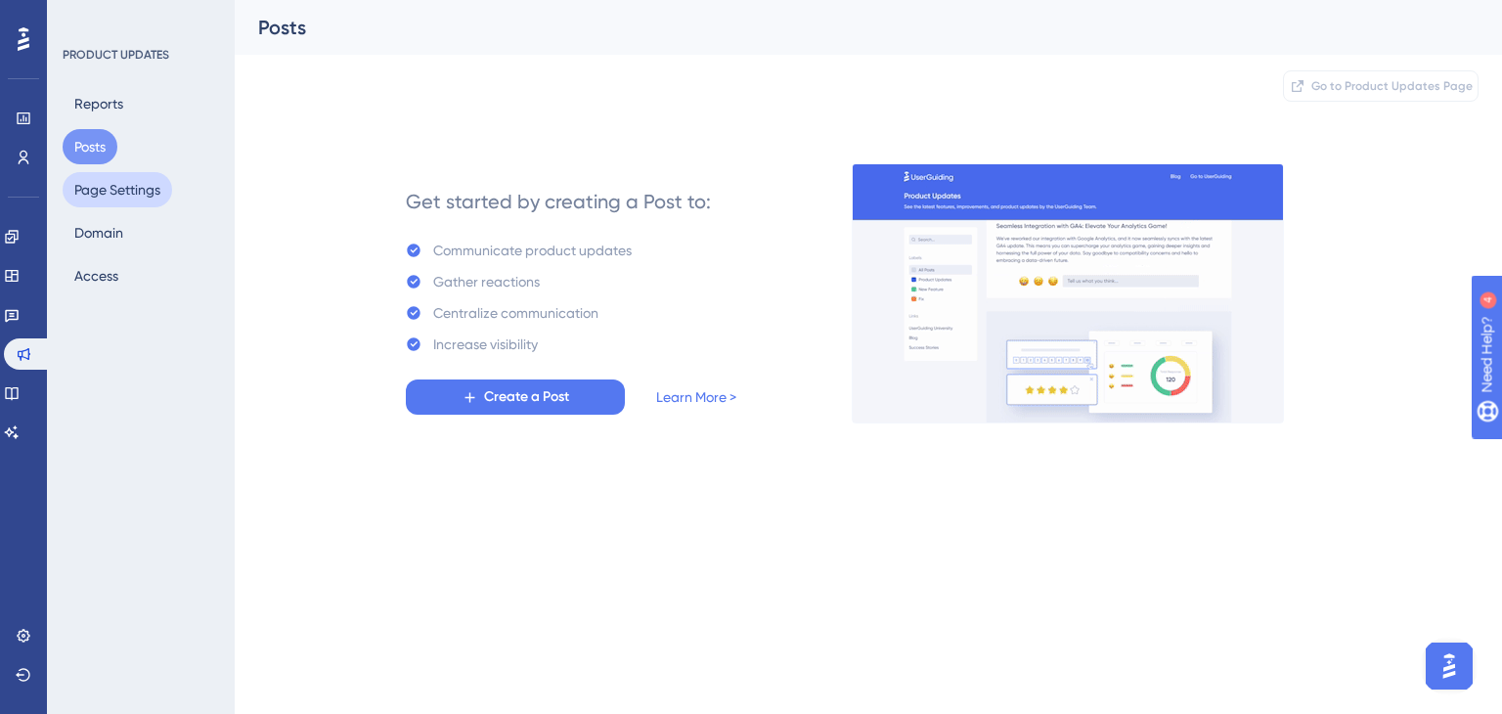
click at [126, 185] on button "Page Settings" at bounding box center [117, 189] width 109 height 35
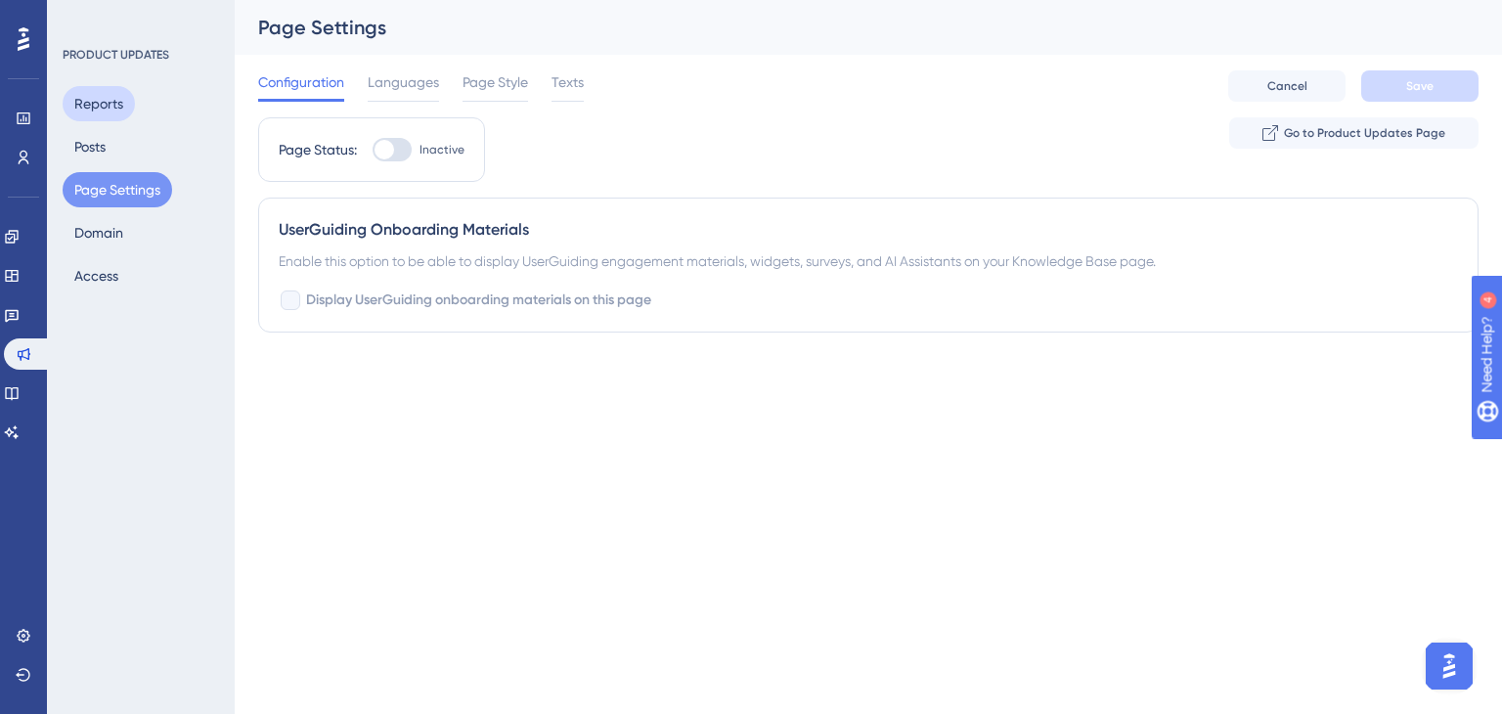
click at [129, 110] on button "Reports" at bounding box center [99, 103] width 72 height 35
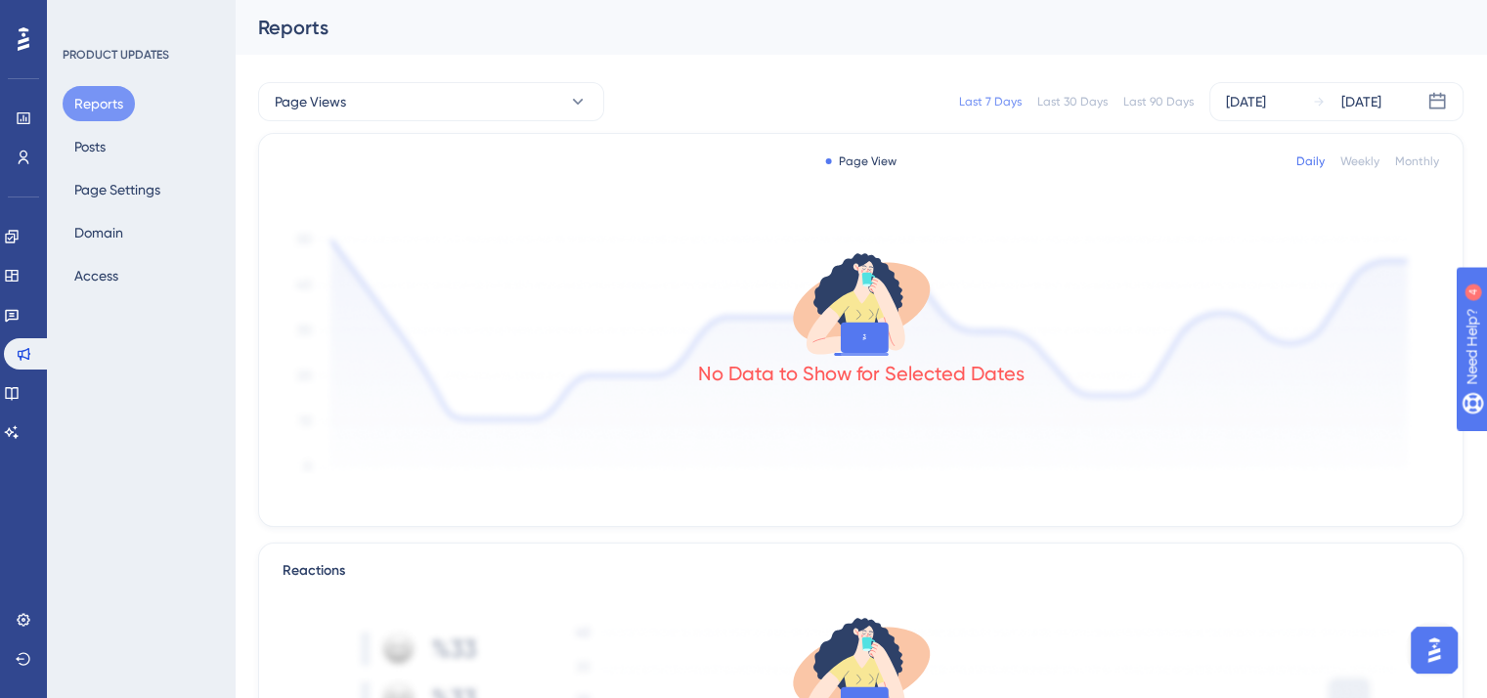
click at [123, 134] on div "Reports Posts Page Settings Domain Access" at bounding box center [142, 189] width 158 height 207
click at [117, 147] on button "Posts" at bounding box center [90, 146] width 55 height 35
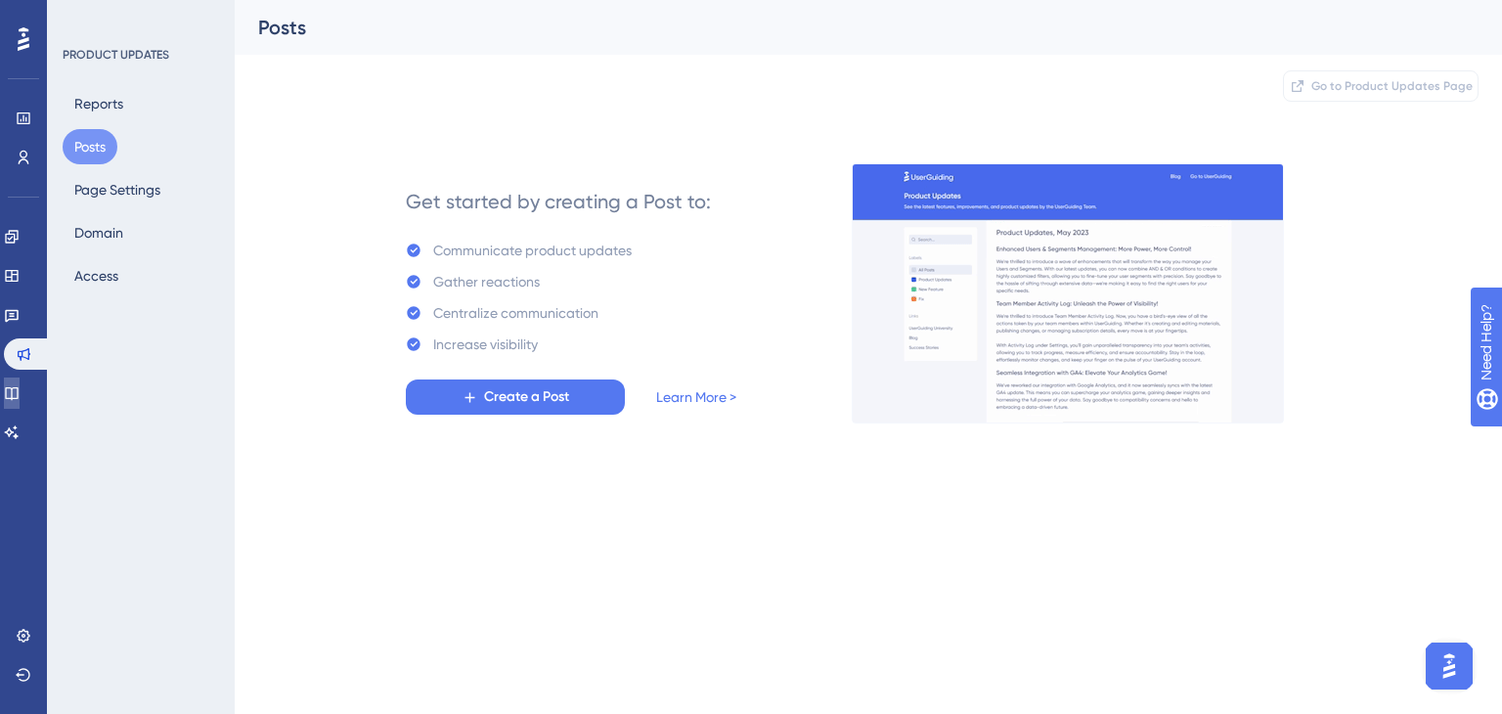
click at [20, 389] on icon at bounding box center [12, 393] width 16 height 16
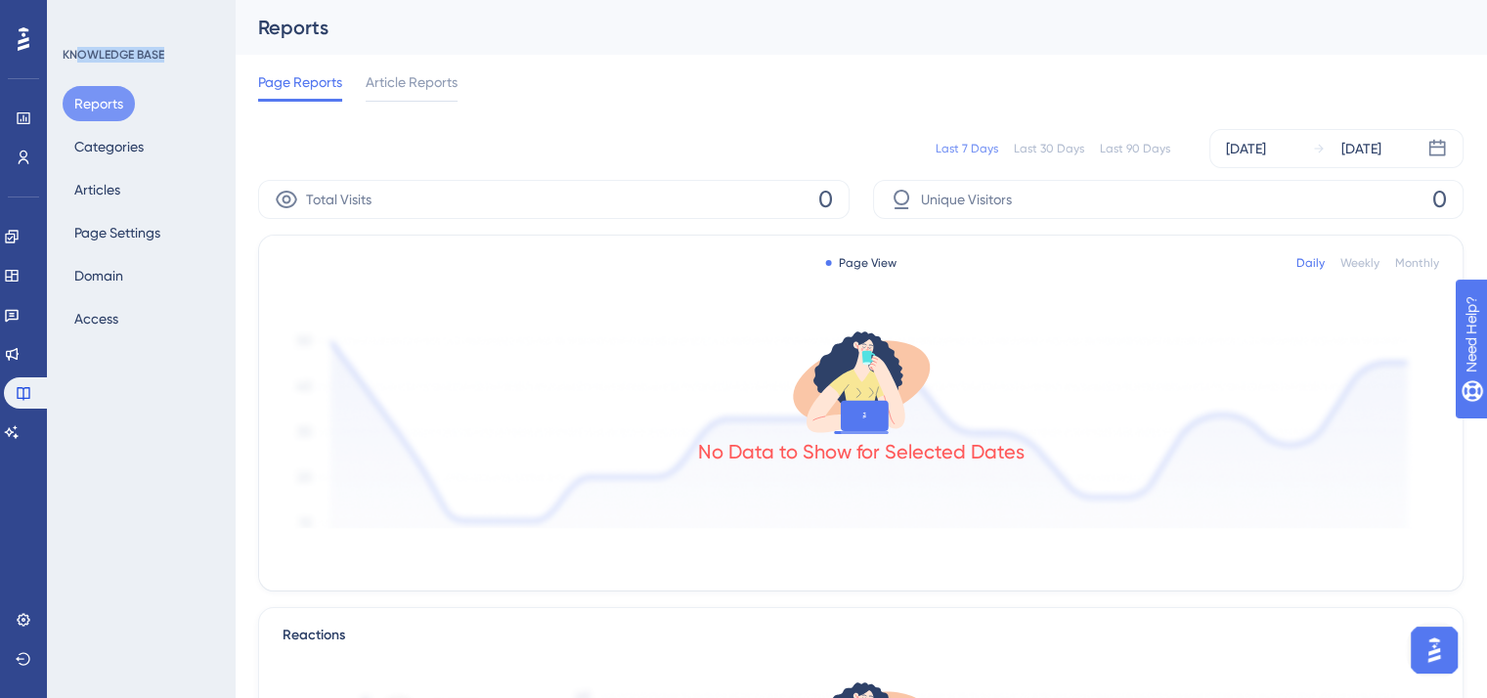
drag, startPoint x: 77, startPoint y: 56, endPoint x: 180, endPoint y: 50, distance: 102.8
click at [180, 50] on div "KNOWLEDGE BASE" at bounding box center [142, 55] width 158 height 16
click at [176, 128] on div "Reports Categories Articles Page Settings Domain Access" at bounding box center [142, 211] width 158 height 250
click at [102, 195] on button "Articles" at bounding box center [97, 189] width 69 height 35
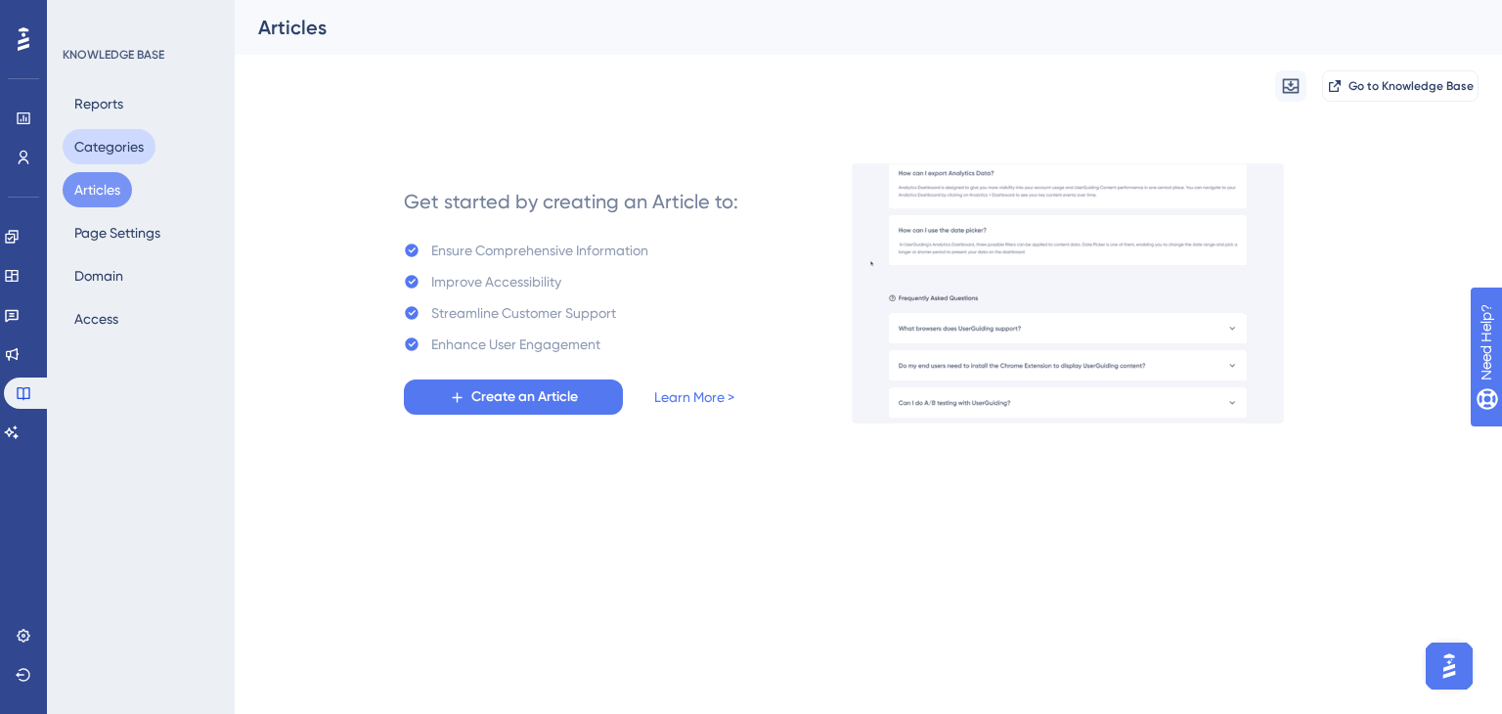
click at [102, 136] on button "Categories" at bounding box center [109, 146] width 93 height 35
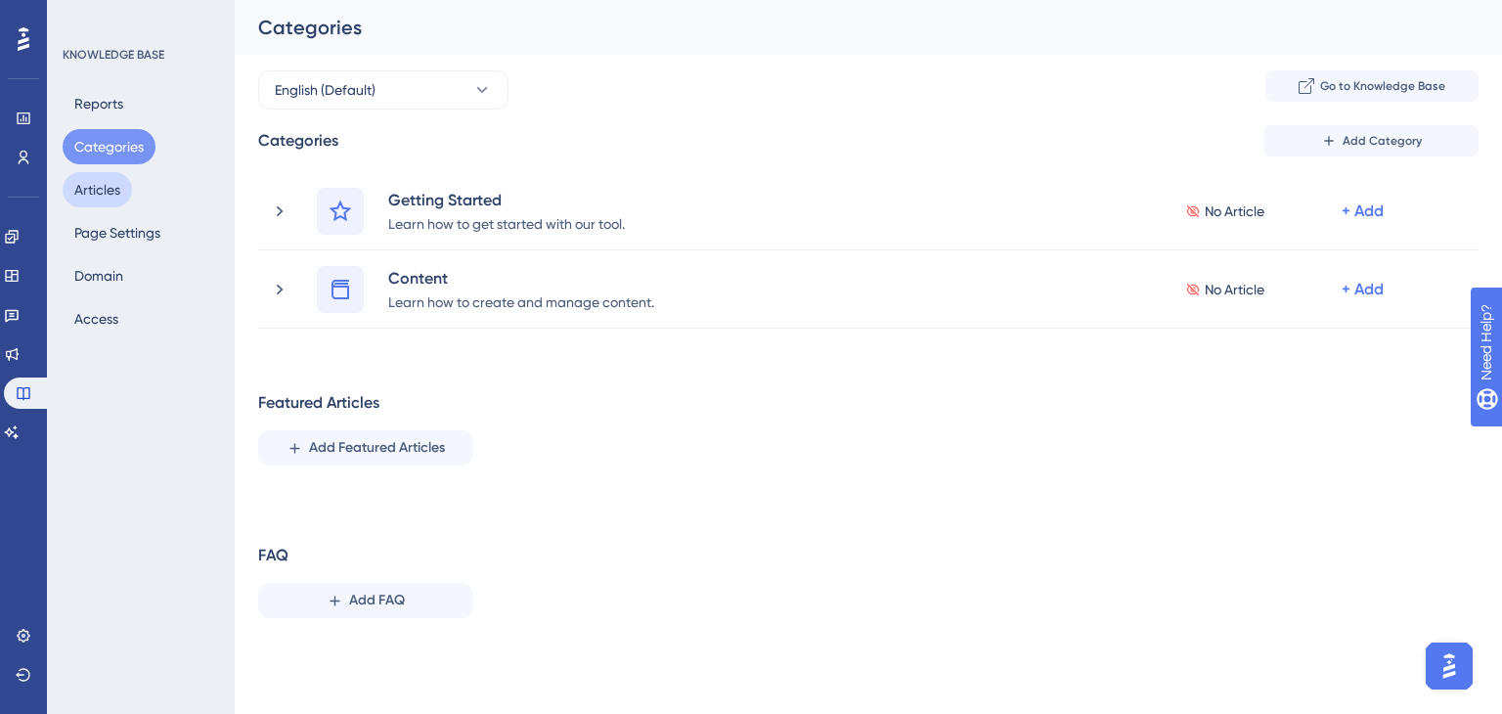
click at [116, 190] on button "Articles" at bounding box center [97, 189] width 69 height 35
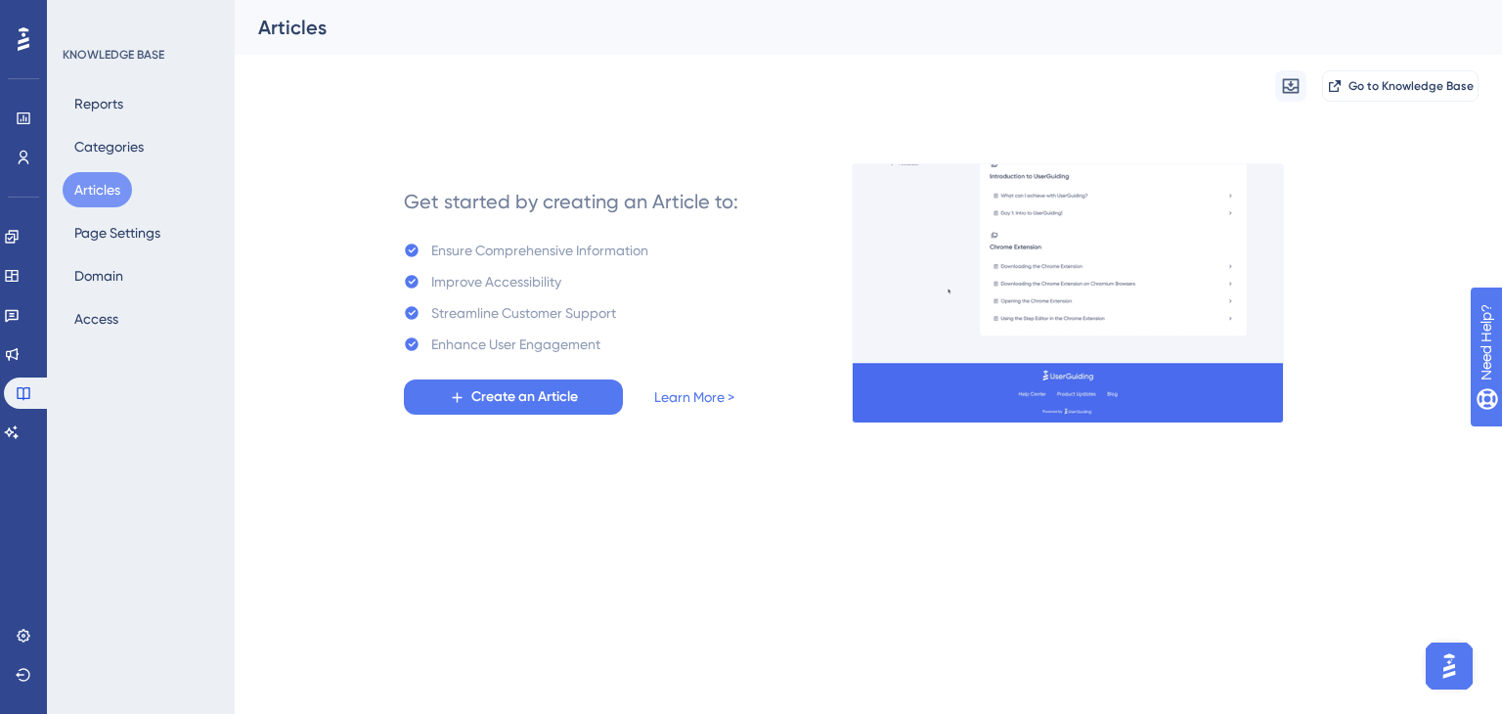
click at [127, 250] on div "Reports Categories Articles Page Settings Domain Access" at bounding box center [142, 211] width 158 height 250
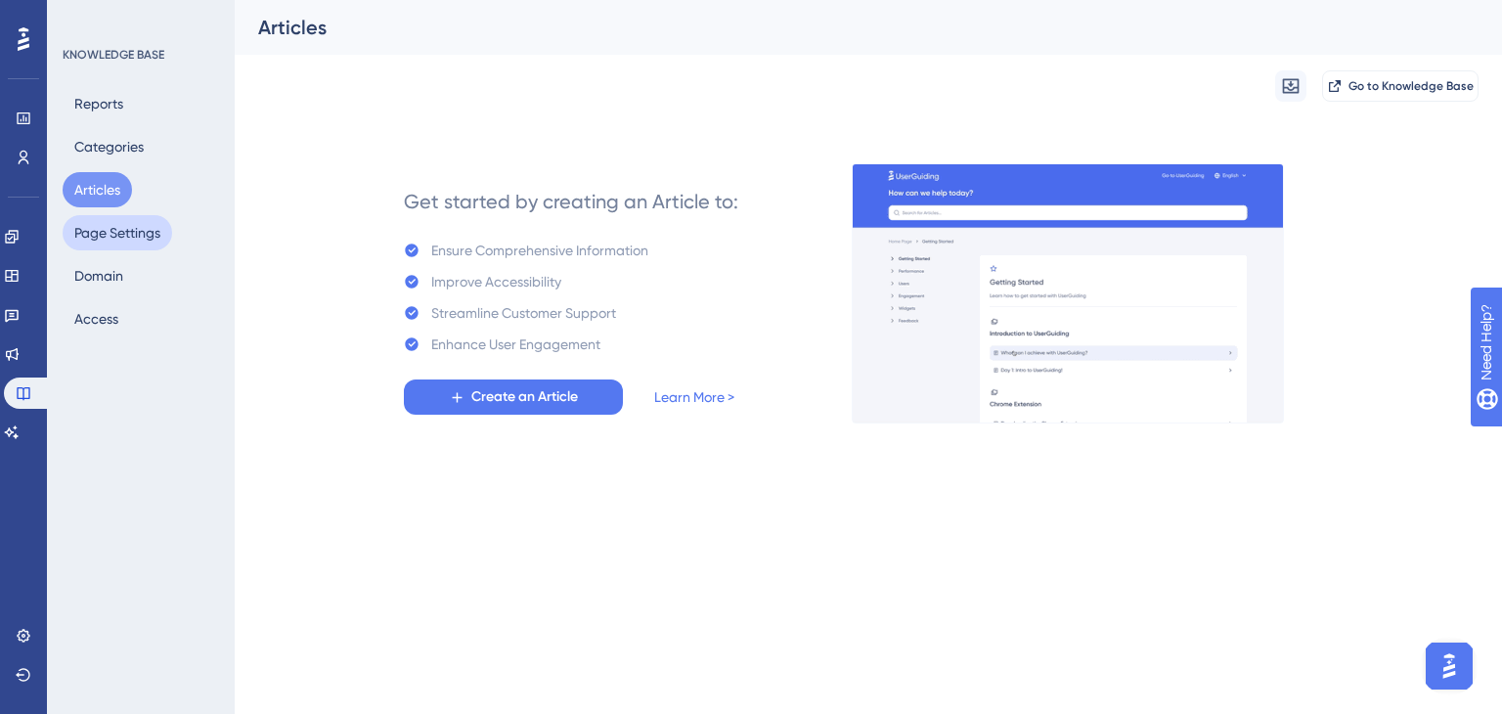
click at [128, 232] on button "Page Settings" at bounding box center [117, 232] width 109 height 35
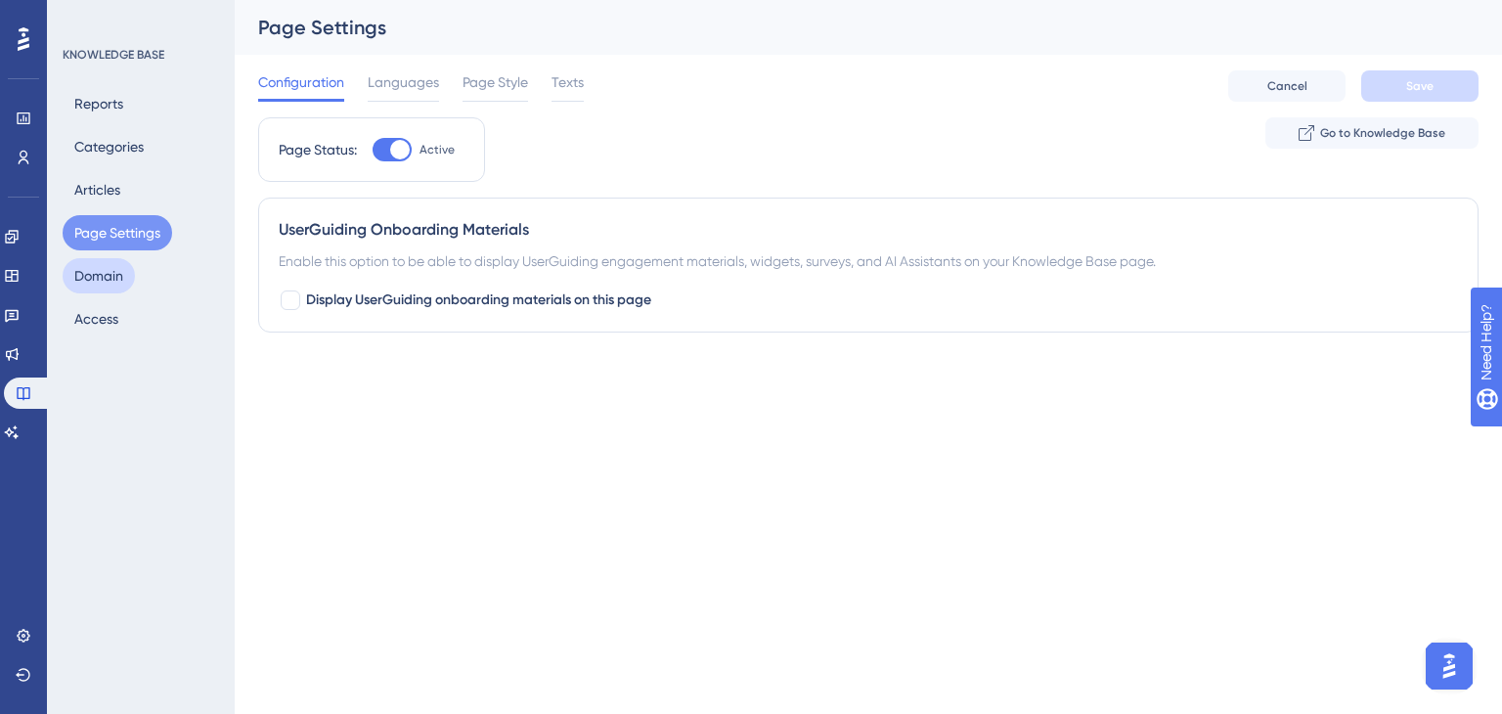
click at [123, 270] on button "Domain" at bounding box center [99, 275] width 72 height 35
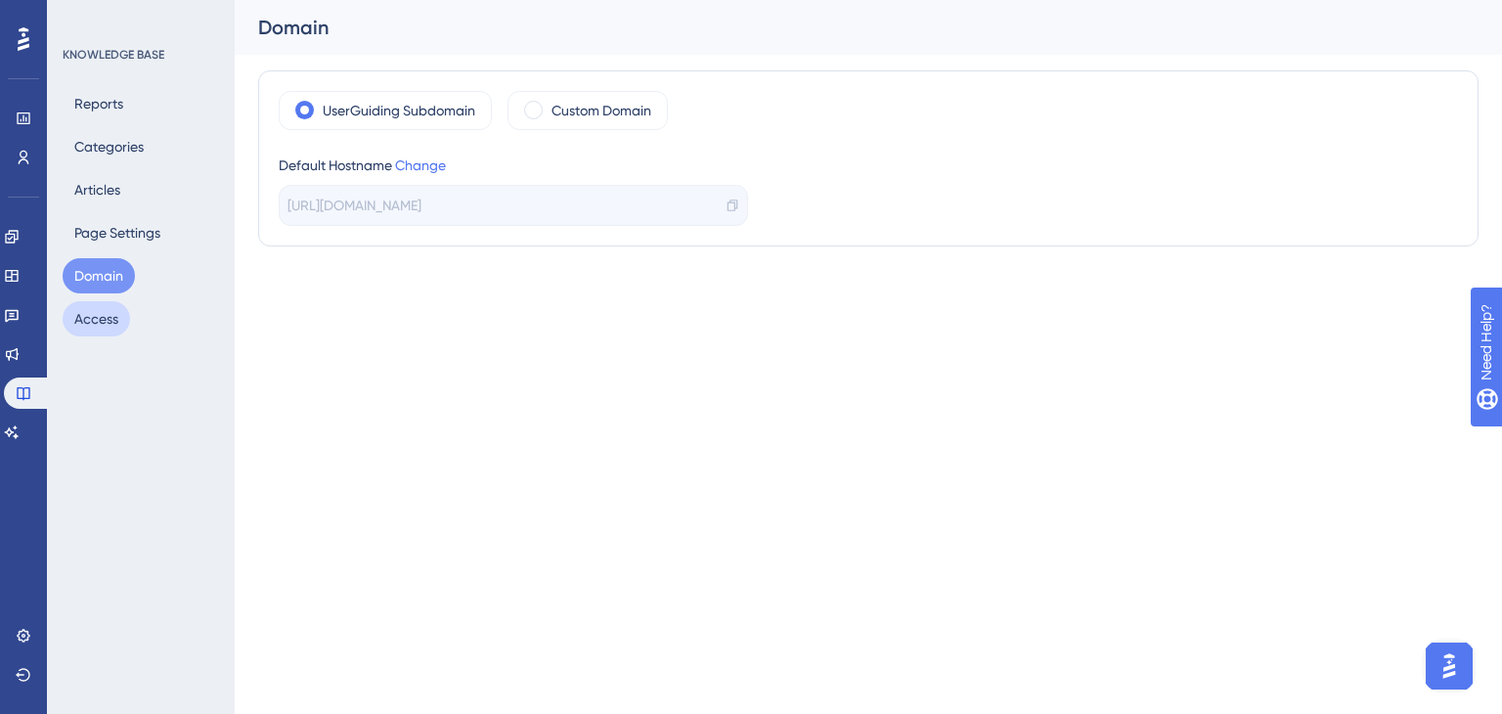
click at [104, 322] on button "Access" at bounding box center [96, 318] width 67 height 35
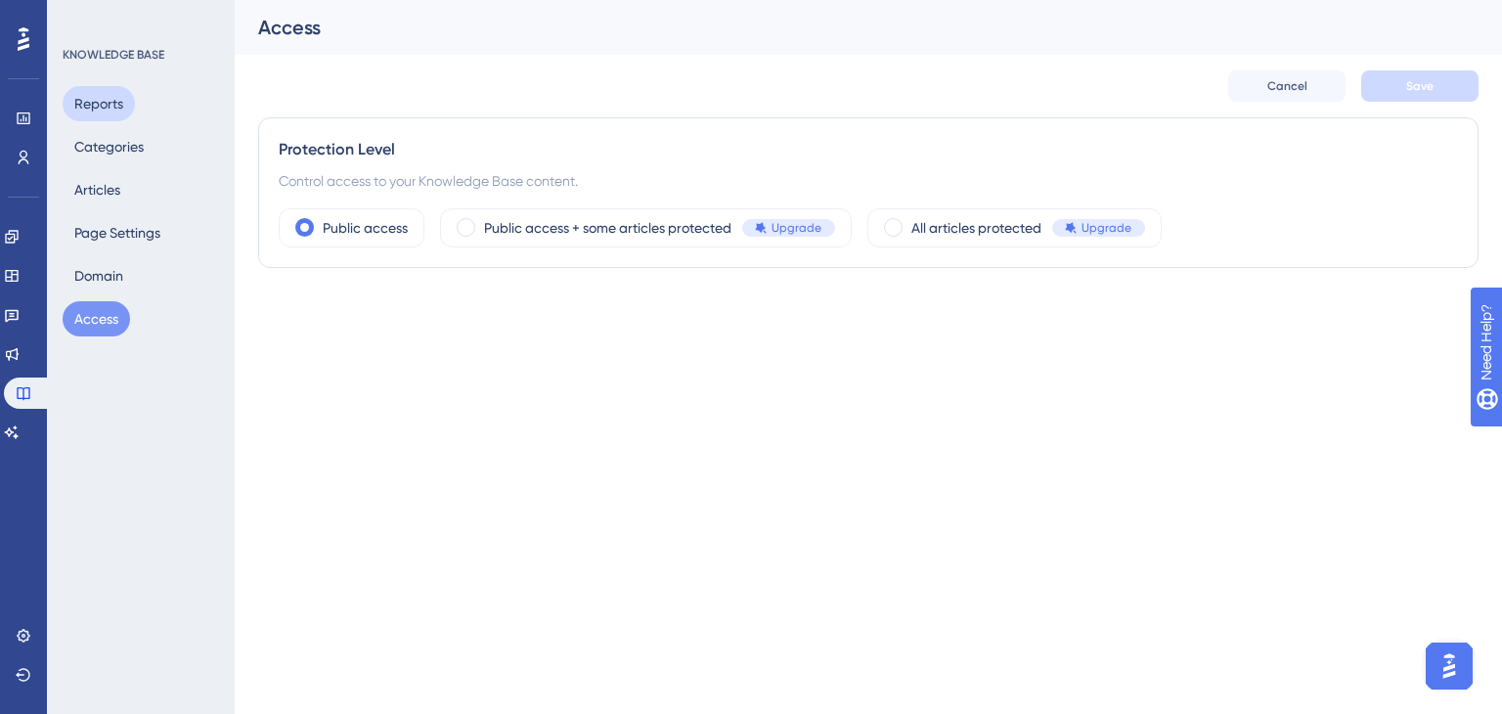
click at [106, 103] on button "Reports" at bounding box center [99, 103] width 72 height 35
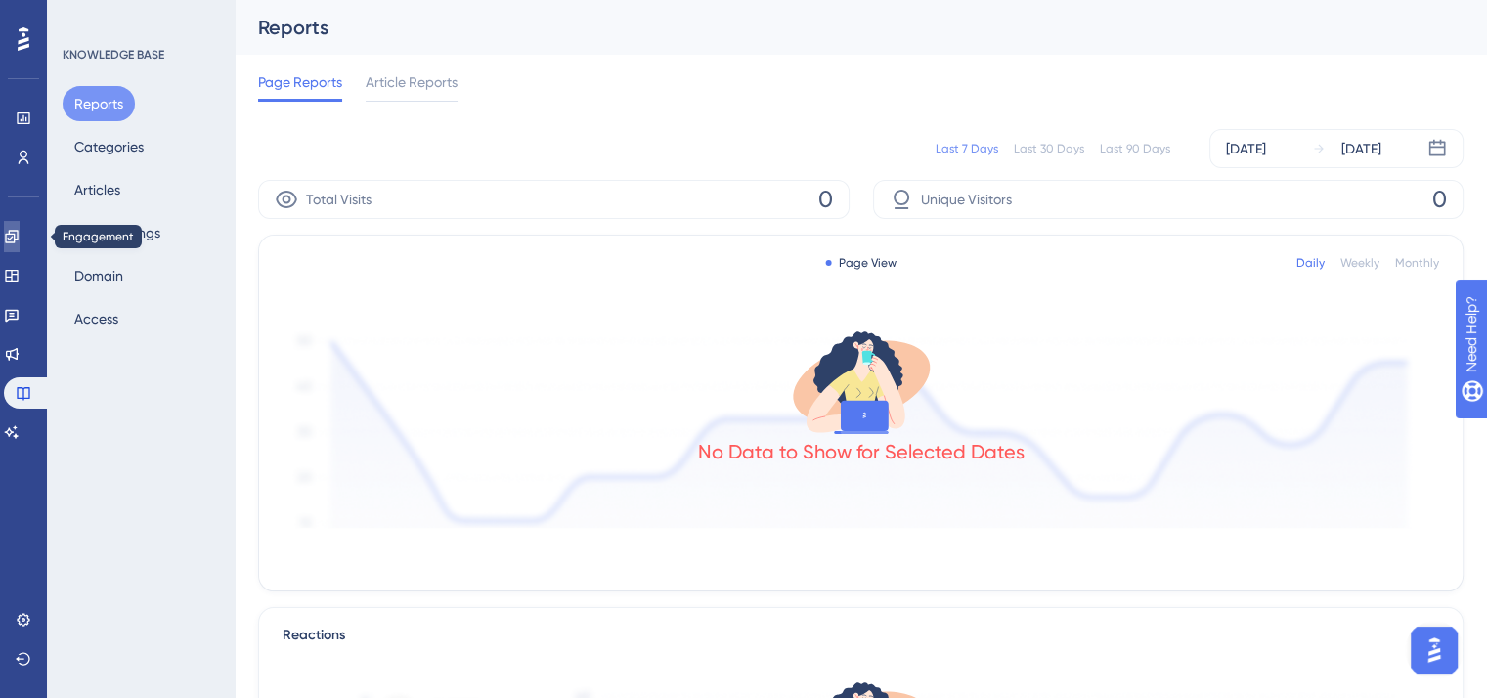
click at [20, 247] on link at bounding box center [12, 236] width 16 height 31
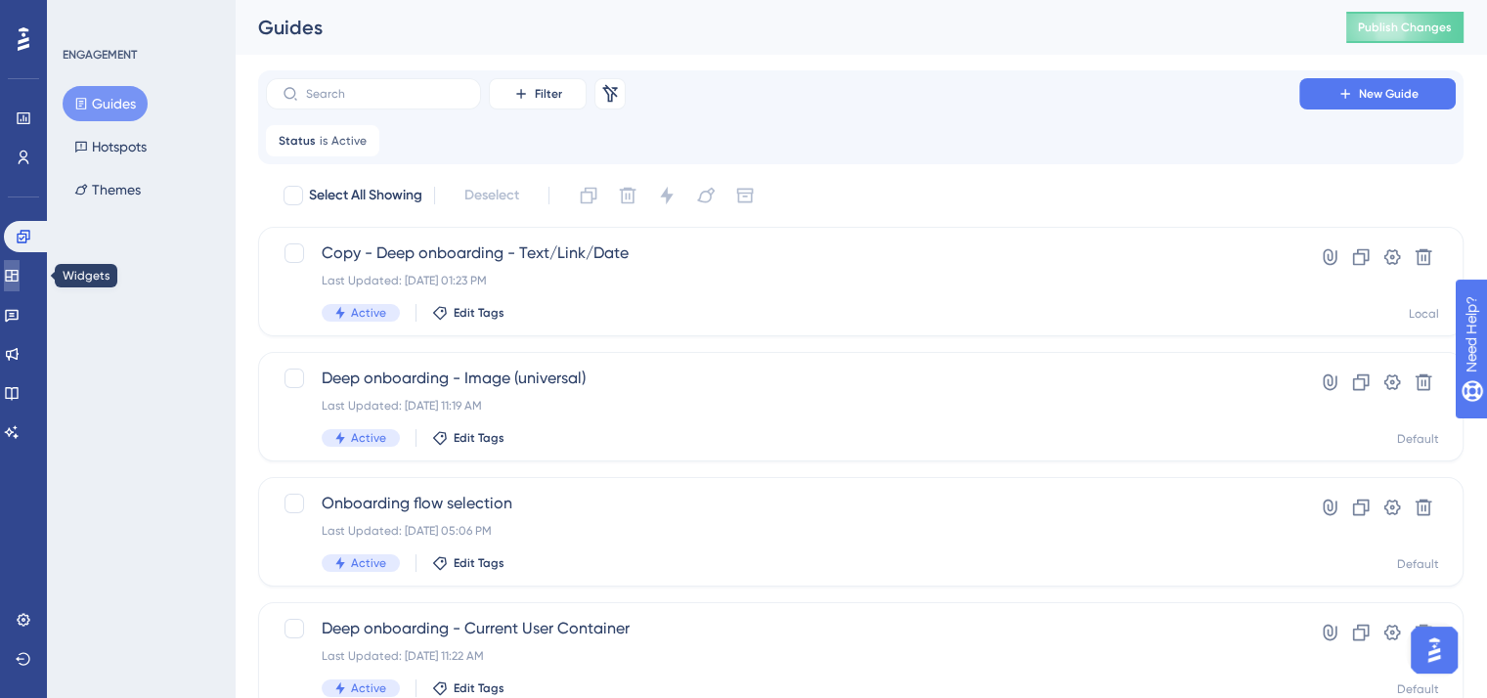
click at [18, 278] on icon at bounding box center [11, 276] width 13 height 12
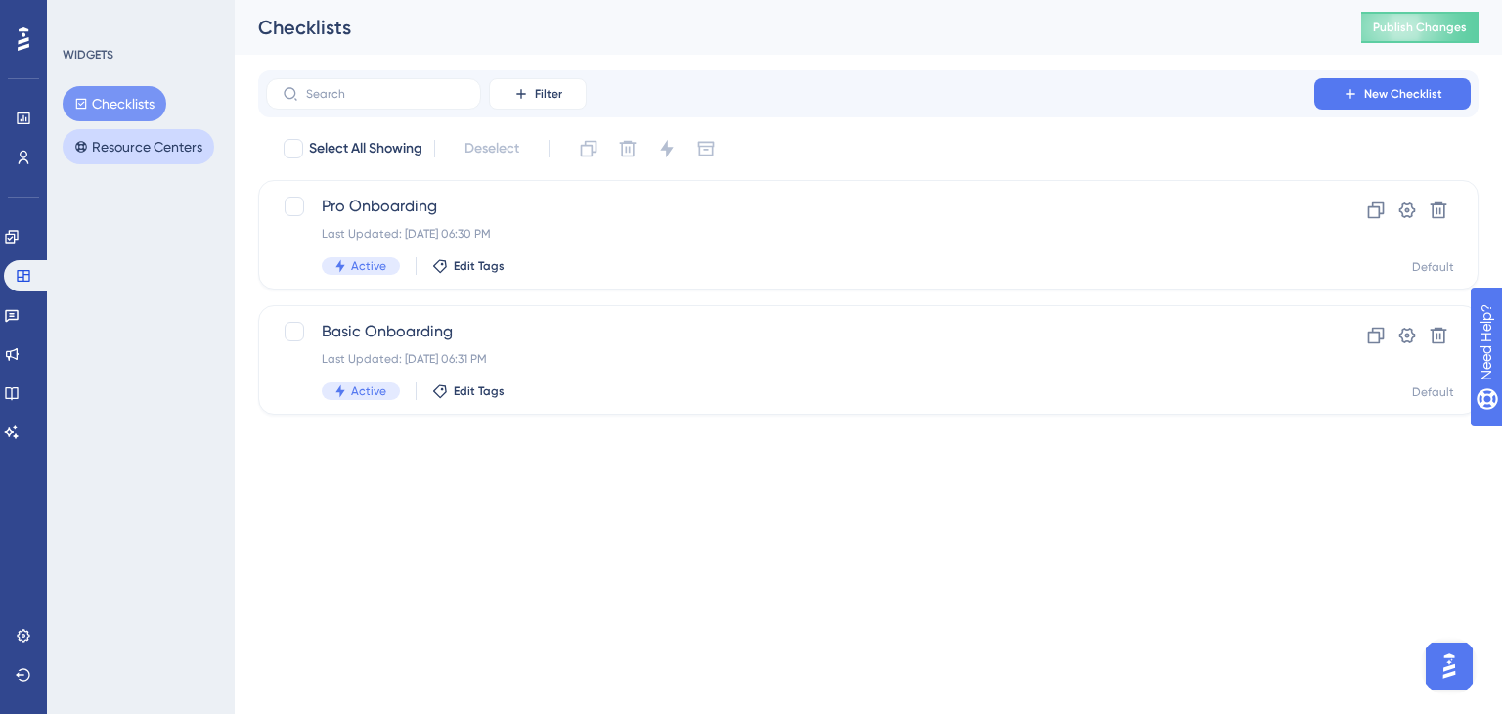
click at [155, 149] on button "Resource Centers" at bounding box center [139, 146] width 152 height 35
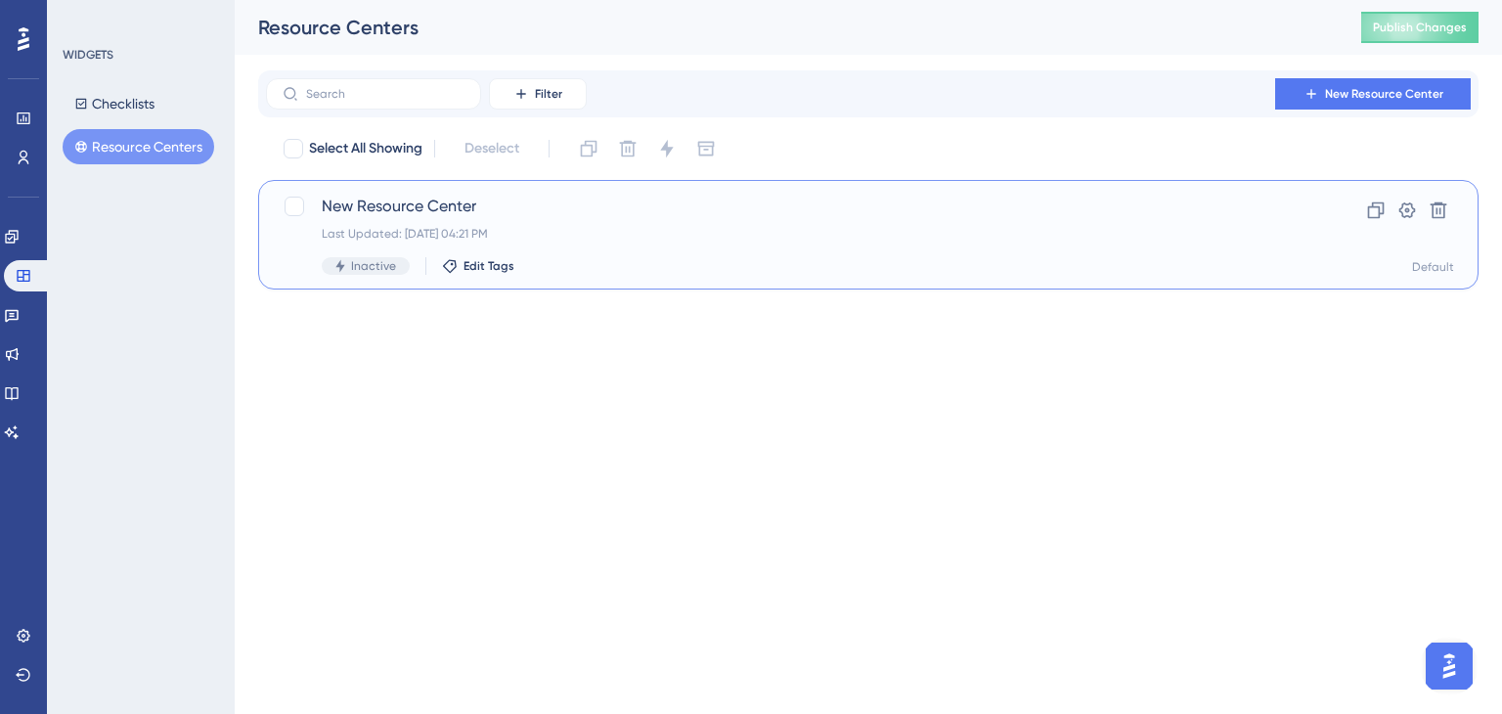
click at [637, 251] on div "New Resource Center Last Updated: [DATE] 04:21 PM Inactive Edit Tags" at bounding box center [790, 235] width 937 height 80
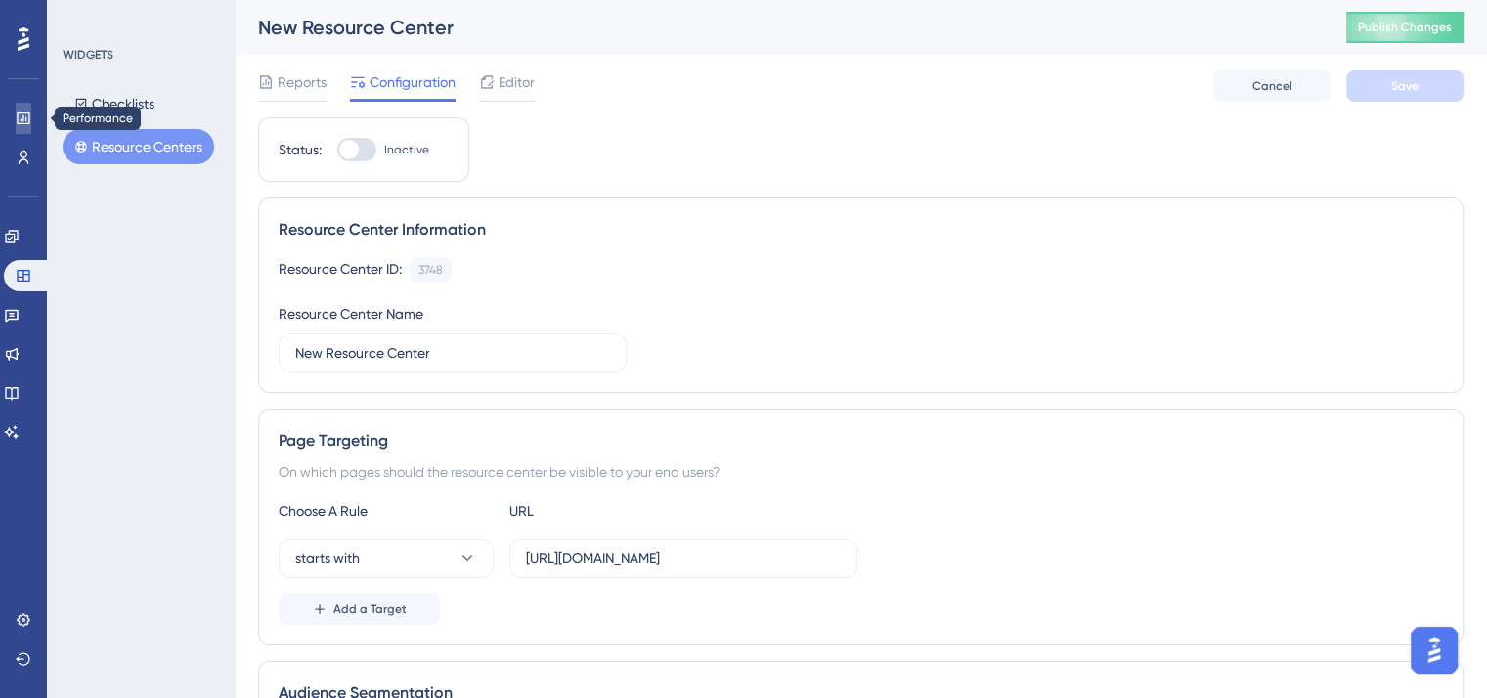
click at [16, 112] on icon at bounding box center [24, 118] width 16 height 16
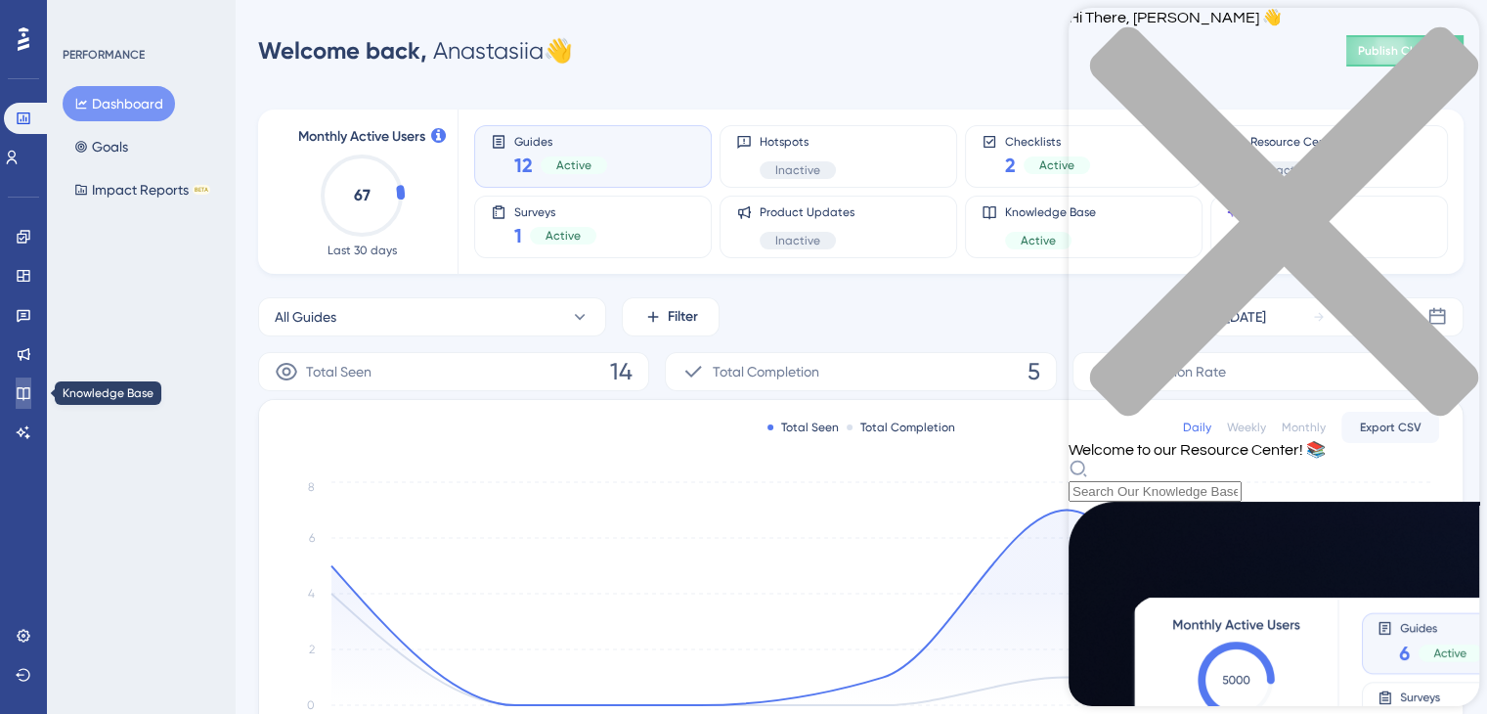
click at [31, 400] on link at bounding box center [24, 392] width 16 height 31
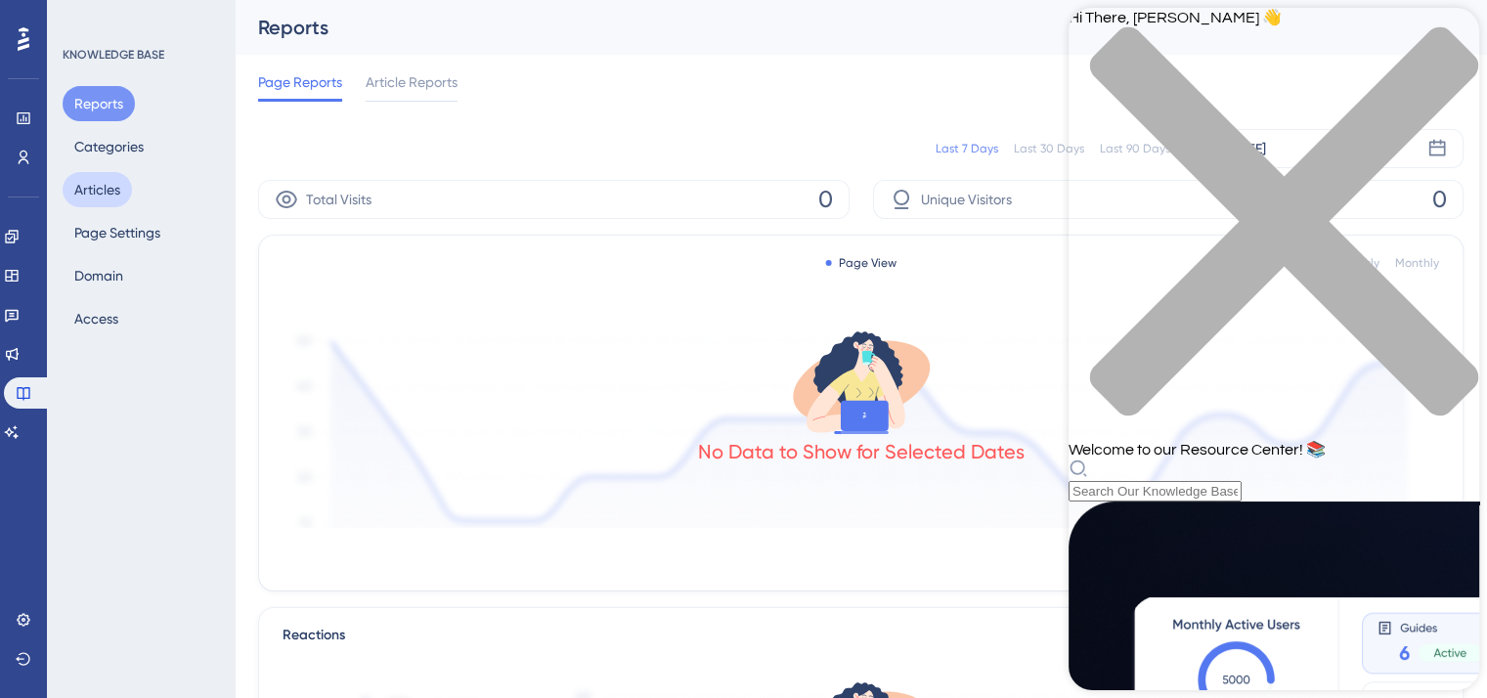
click at [118, 177] on button "Articles" at bounding box center [97, 189] width 69 height 35
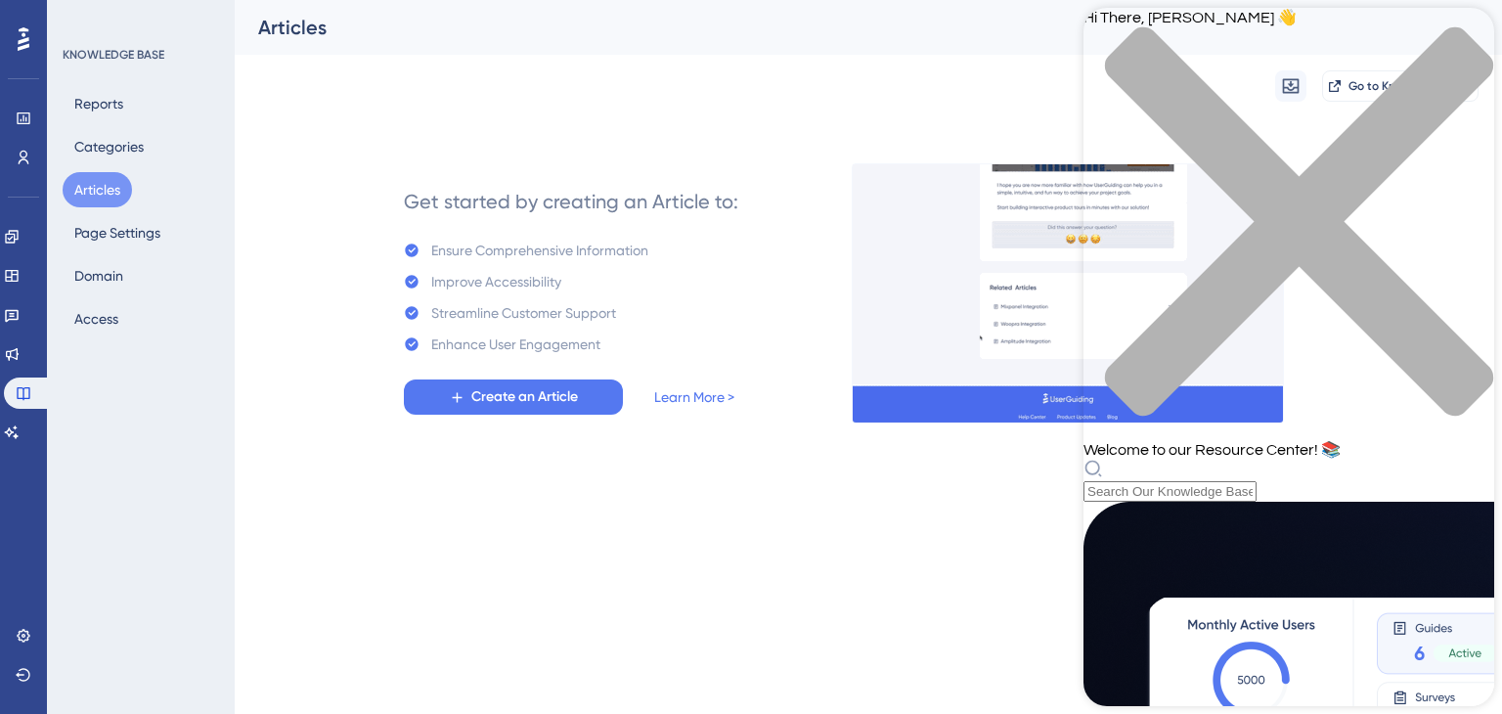
click at [1462, 36] on icon "close resource center" at bounding box center [1288, 231] width 411 height 411
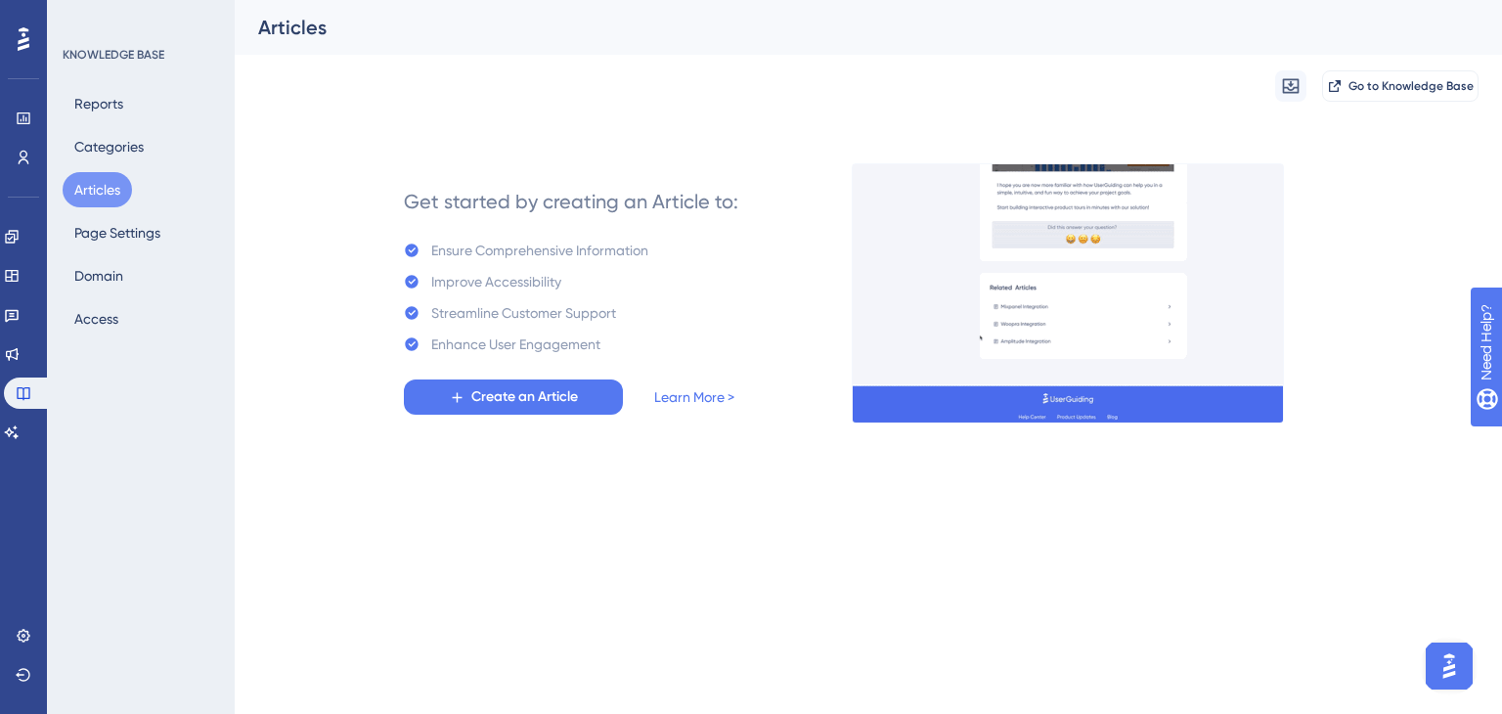
click at [1448, 665] on img "Open AI Assistant Launcher" at bounding box center [1448, 665] width 35 height 35
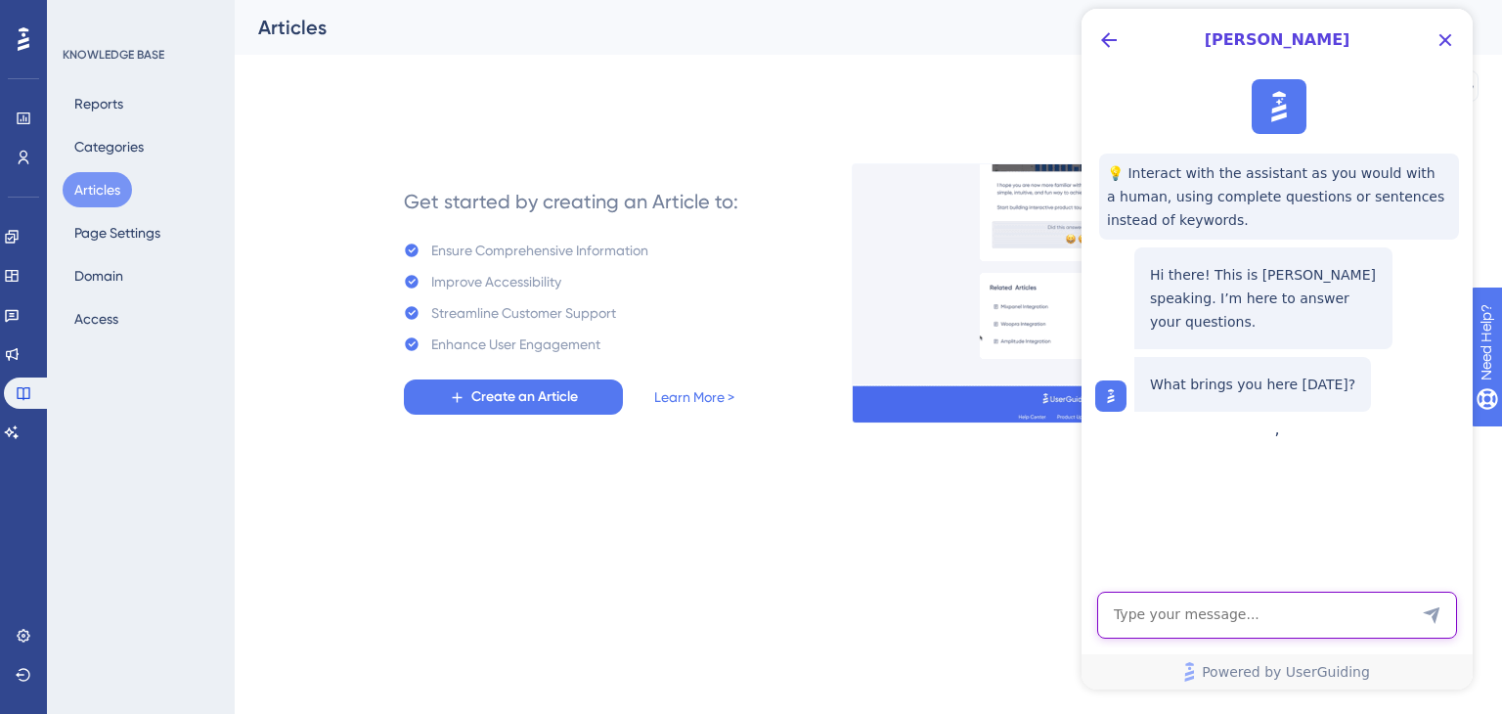
drag, startPoint x: 1249, startPoint y: 629, endPoint x: 1318, endPoint y: 635, distance: 68.8
click at [1249, 629] on textarea "AI Assistant Text Input" at bounding box center [1277, 614] width 360 height 47
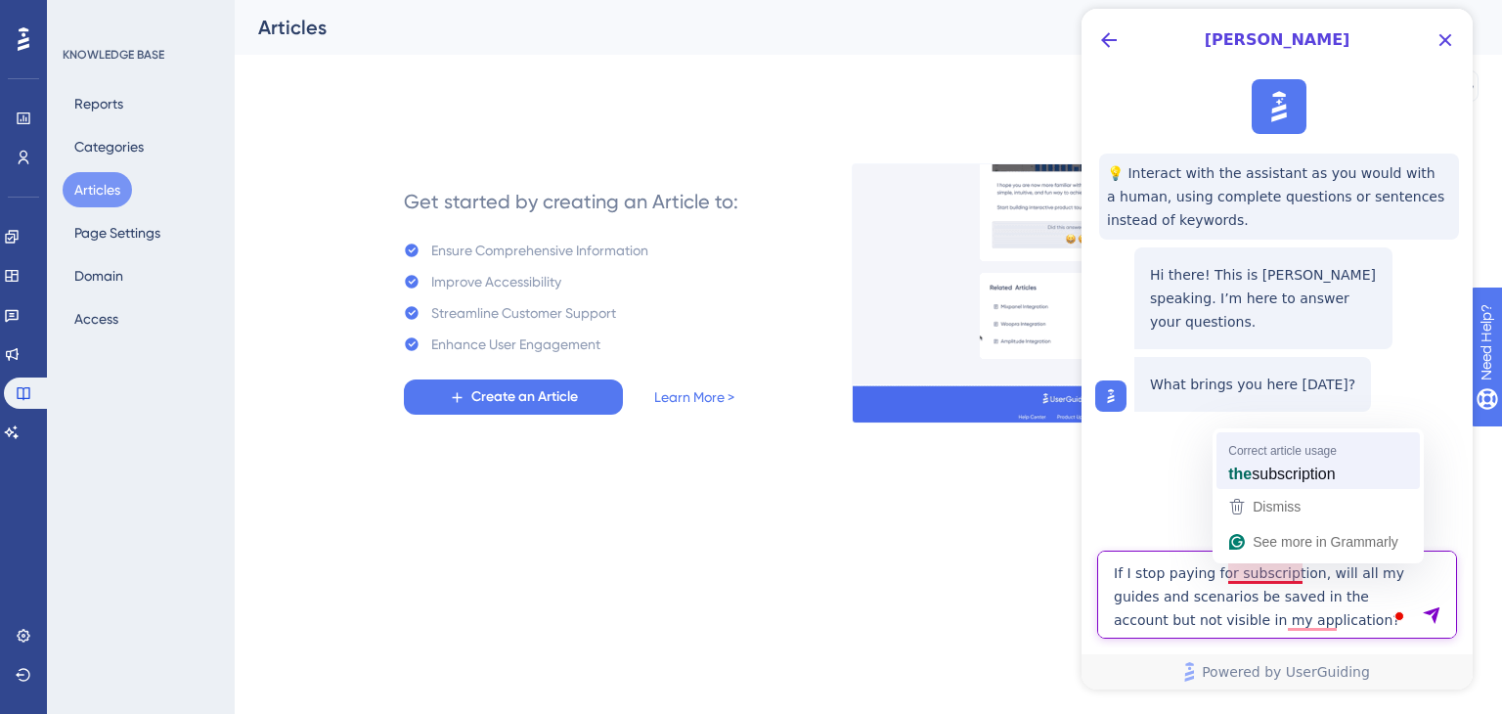
click at [1293, 447] on span "Correct article usage" at bounding box center [1282, 450] width 109 height 19
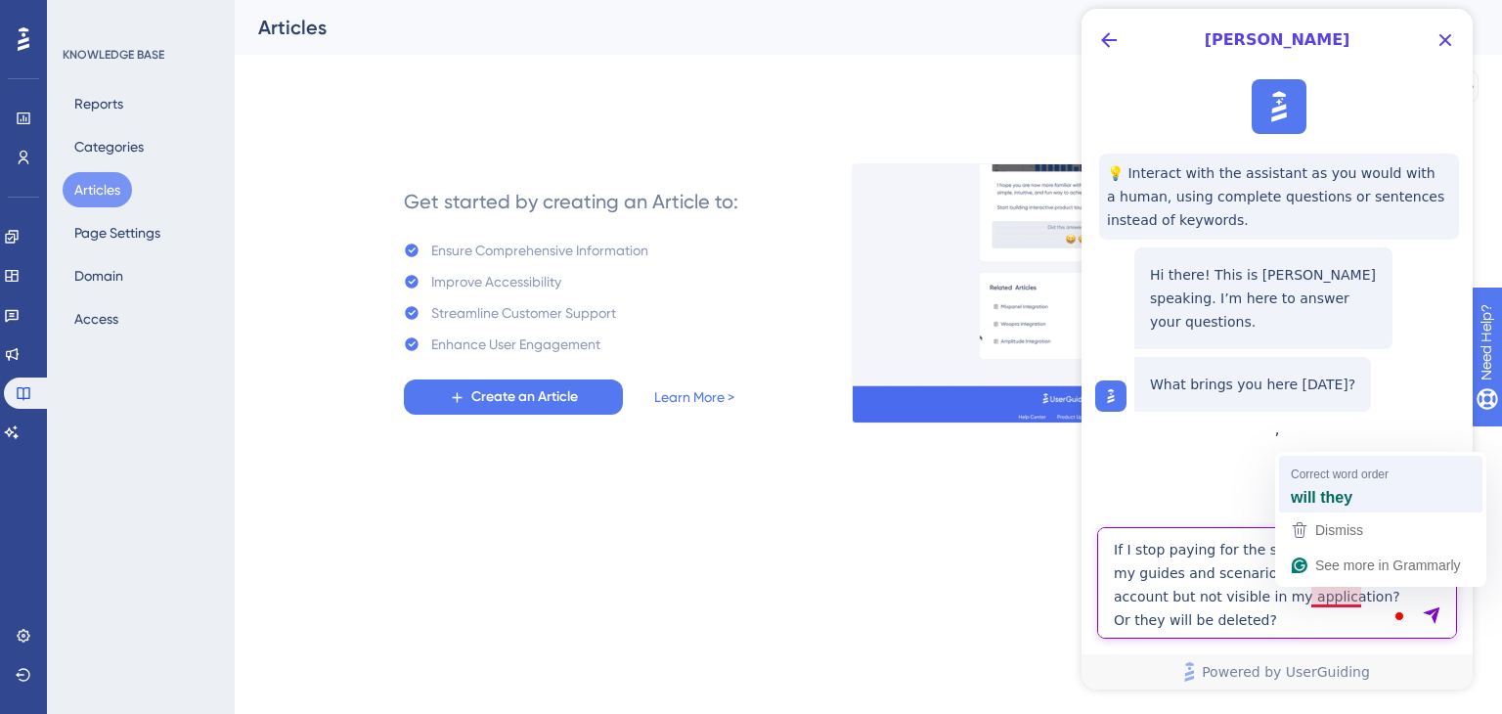
click at [1352, 486] on strong "will they" at bounding box center [1321, 497] width 62 height 22
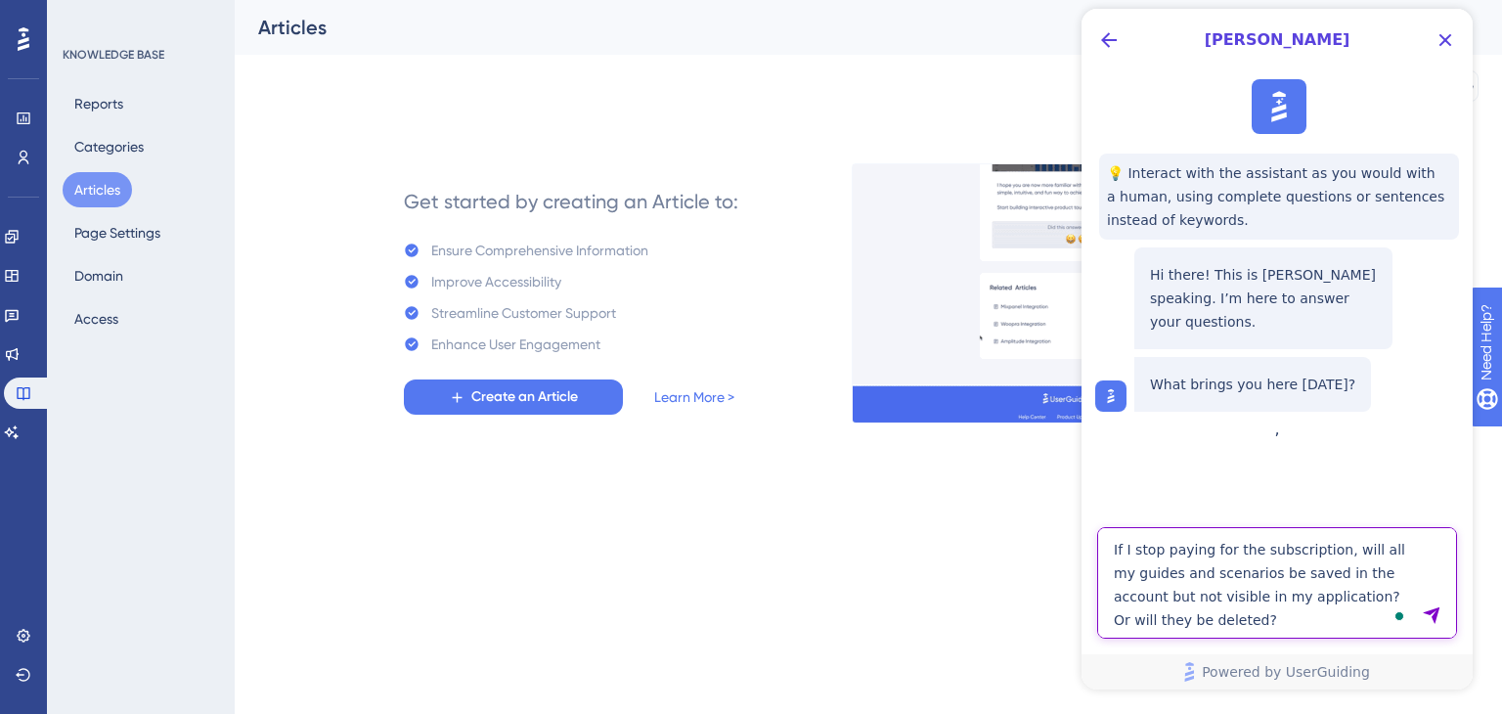
type textarea "If I stop paying for the subscription, will all my guides and scenarios be save…"
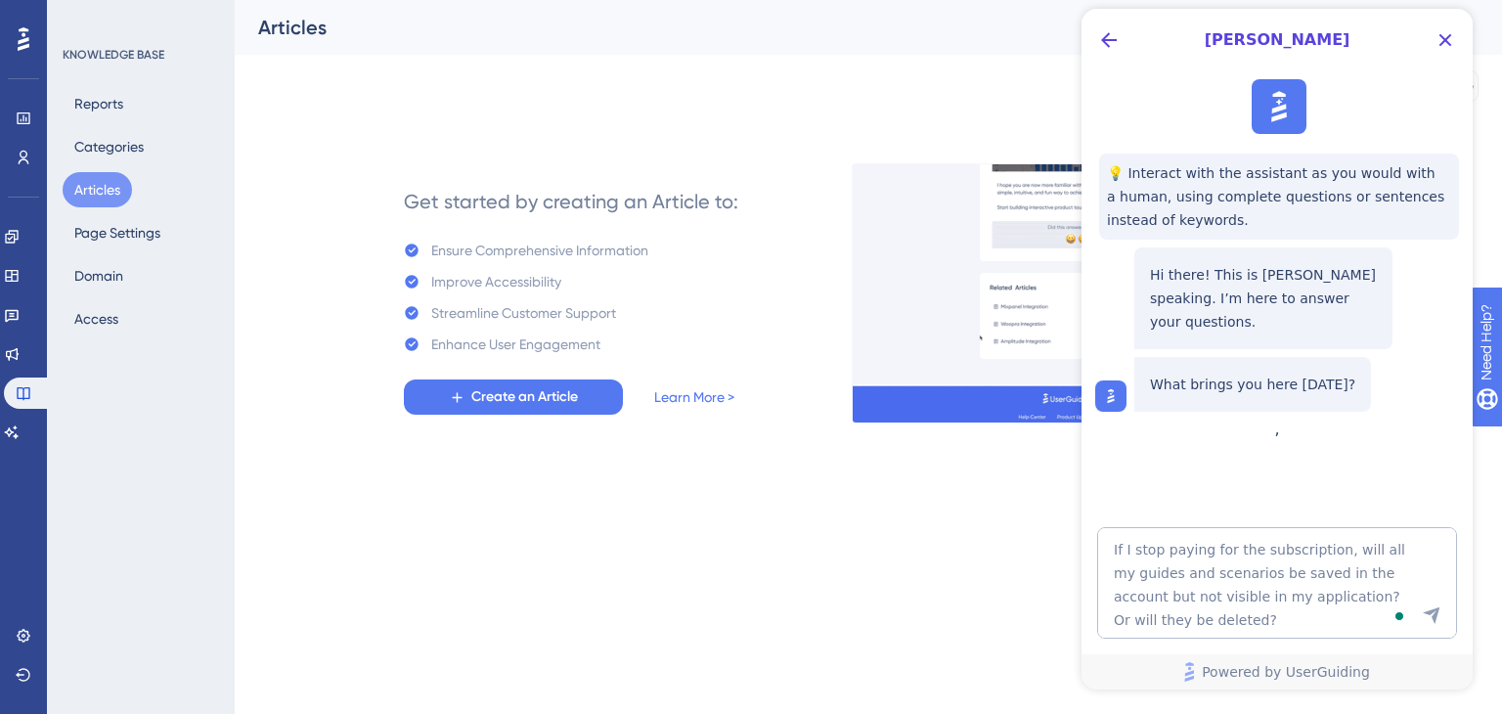
click at [1427, 609] on icon "Send Message" at bounding box center [1431, 615] width 20 height 20
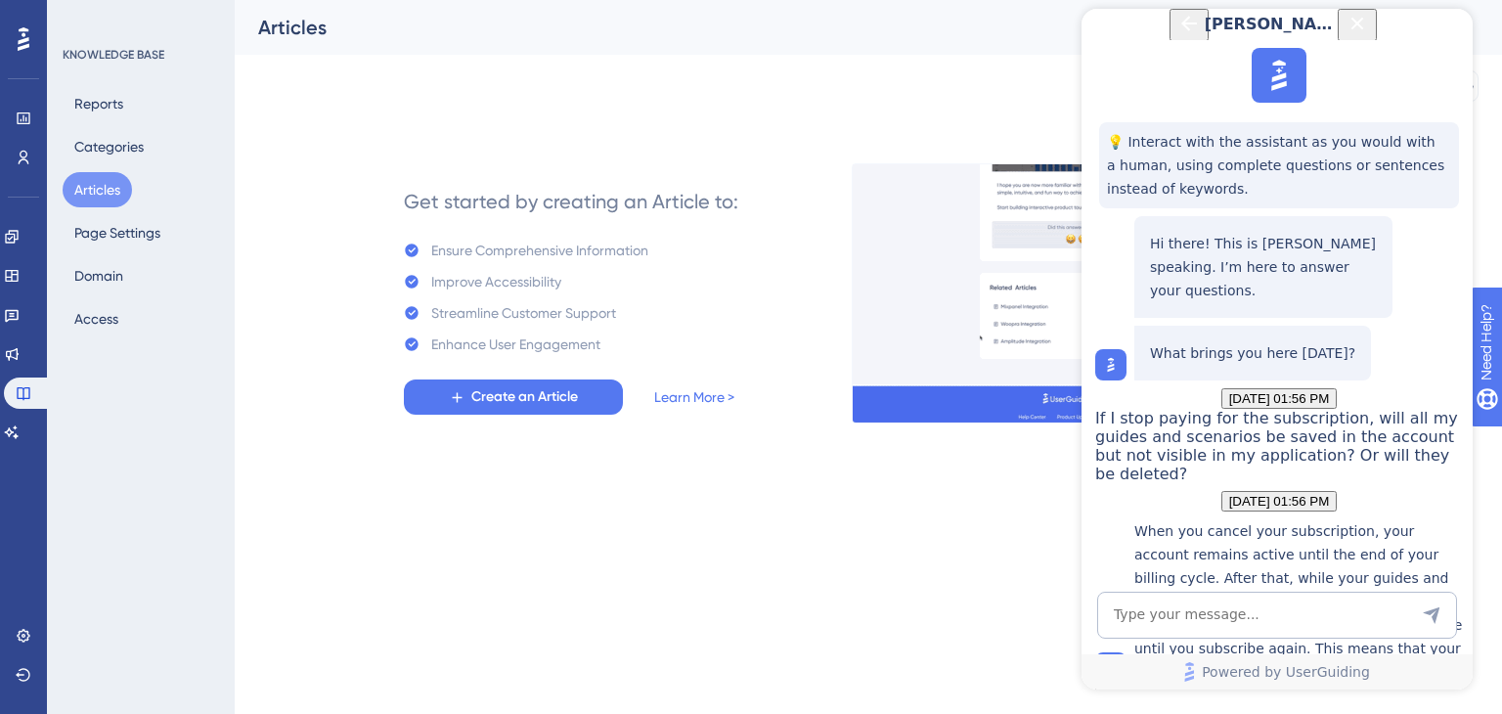
scroll to position [313, 0]
click at [1177, 35] on icon "Back Button" at bounding box center [1188, 23] width 23 height 23
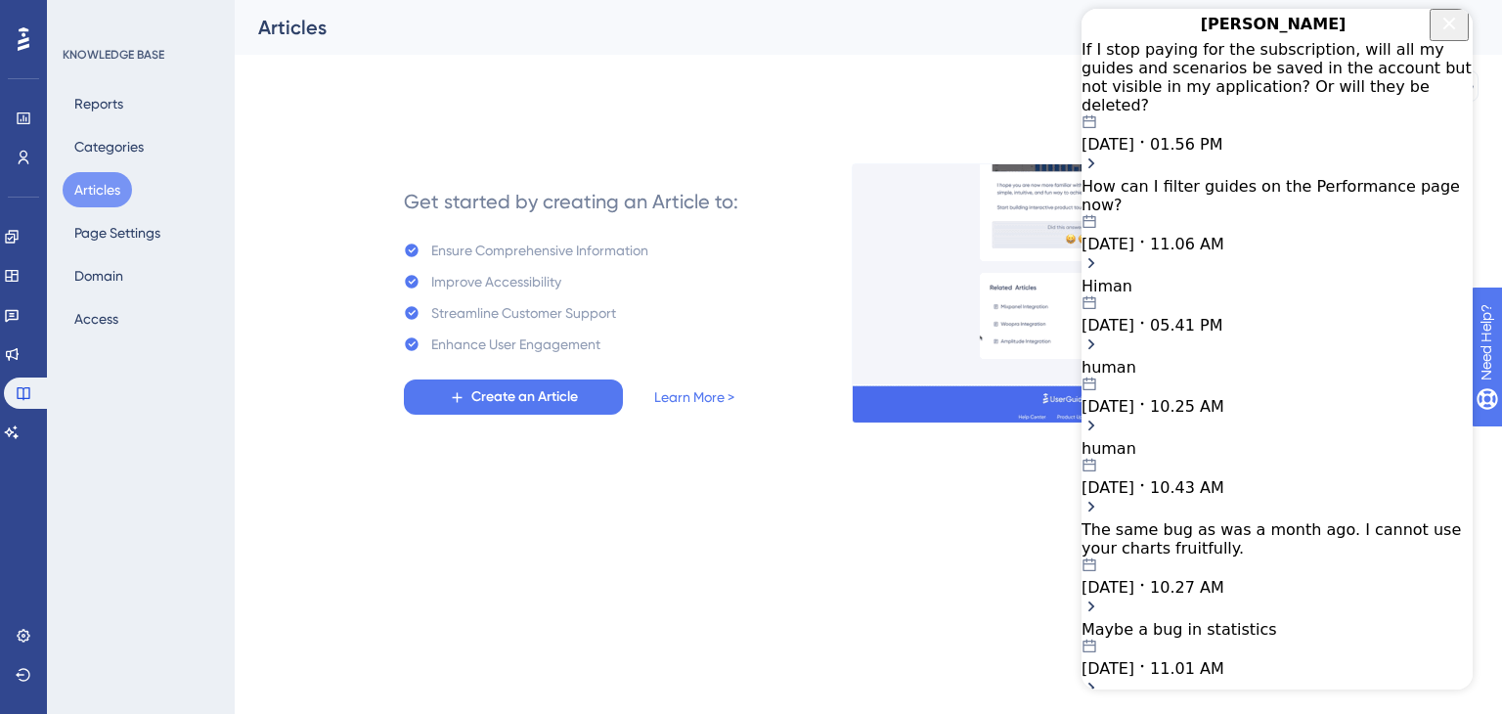
click at [1440, 35] on icon "Close Button" at bounding box center [1448, 23] width 23 height 23
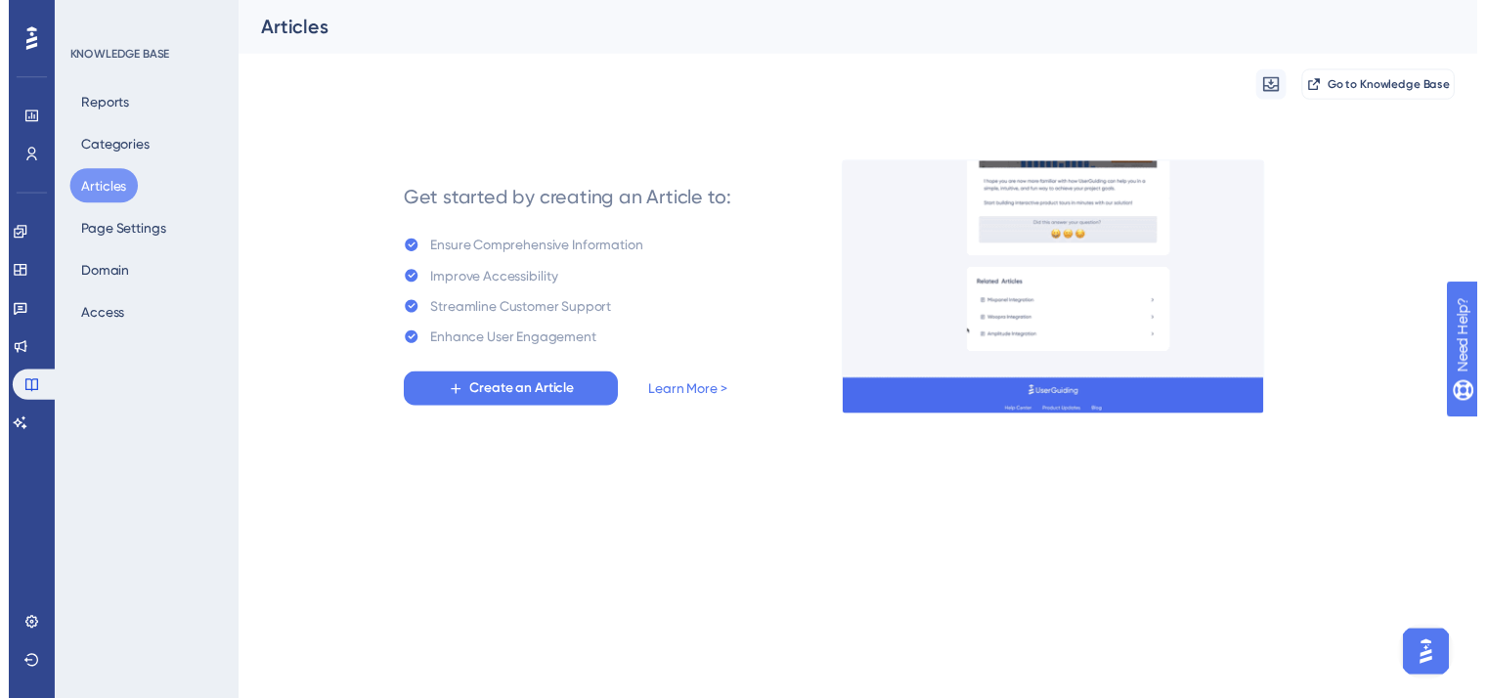
scroll to position [0, 0]
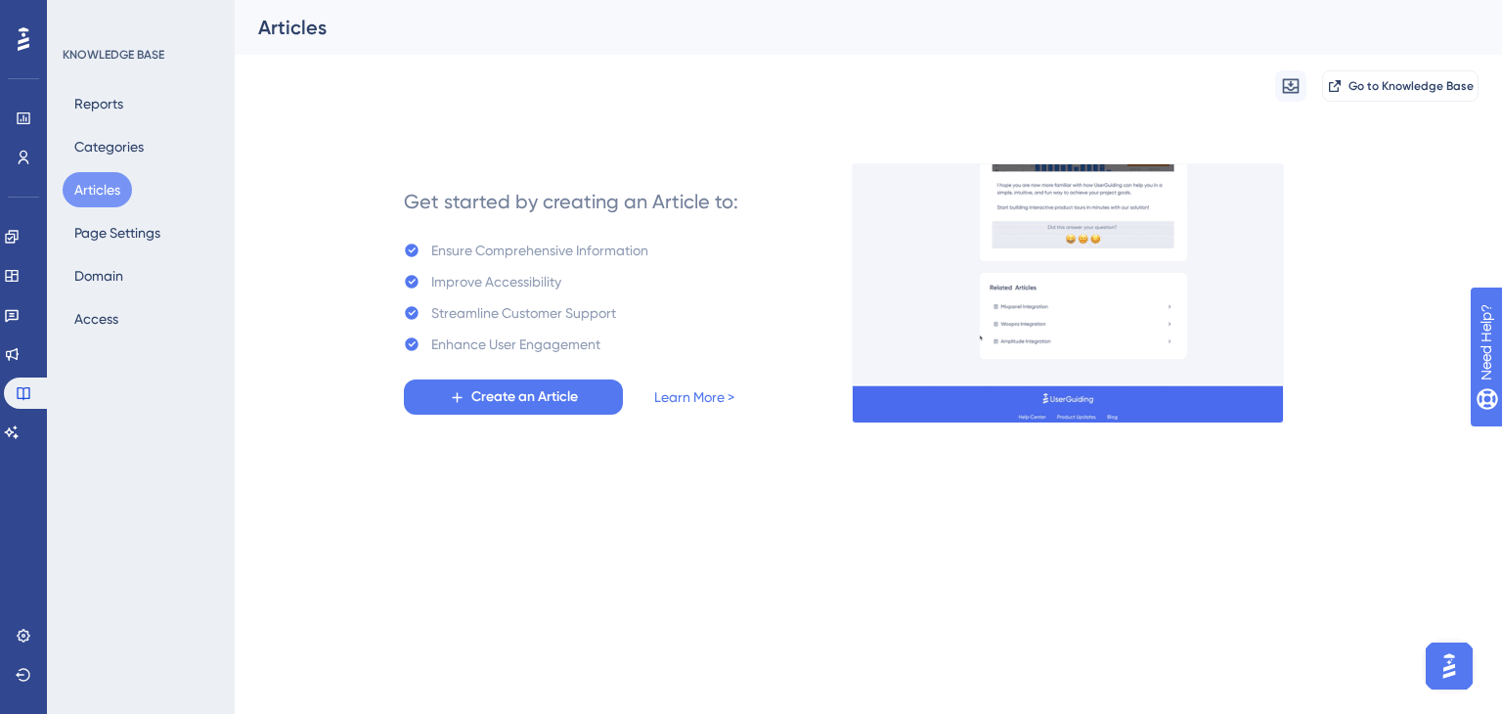
click at [18, 333] on div "Engagement Widgets Feedback Product Updates Knowledge Base AI Assistant" at bounding box center [23, 334] width 39 height 227
click at [20, 357] on icon at bounding box center [12, 354] width 16 height 16
click at [20, 431] on link at bounding box center [12, 431] width 16 height 31
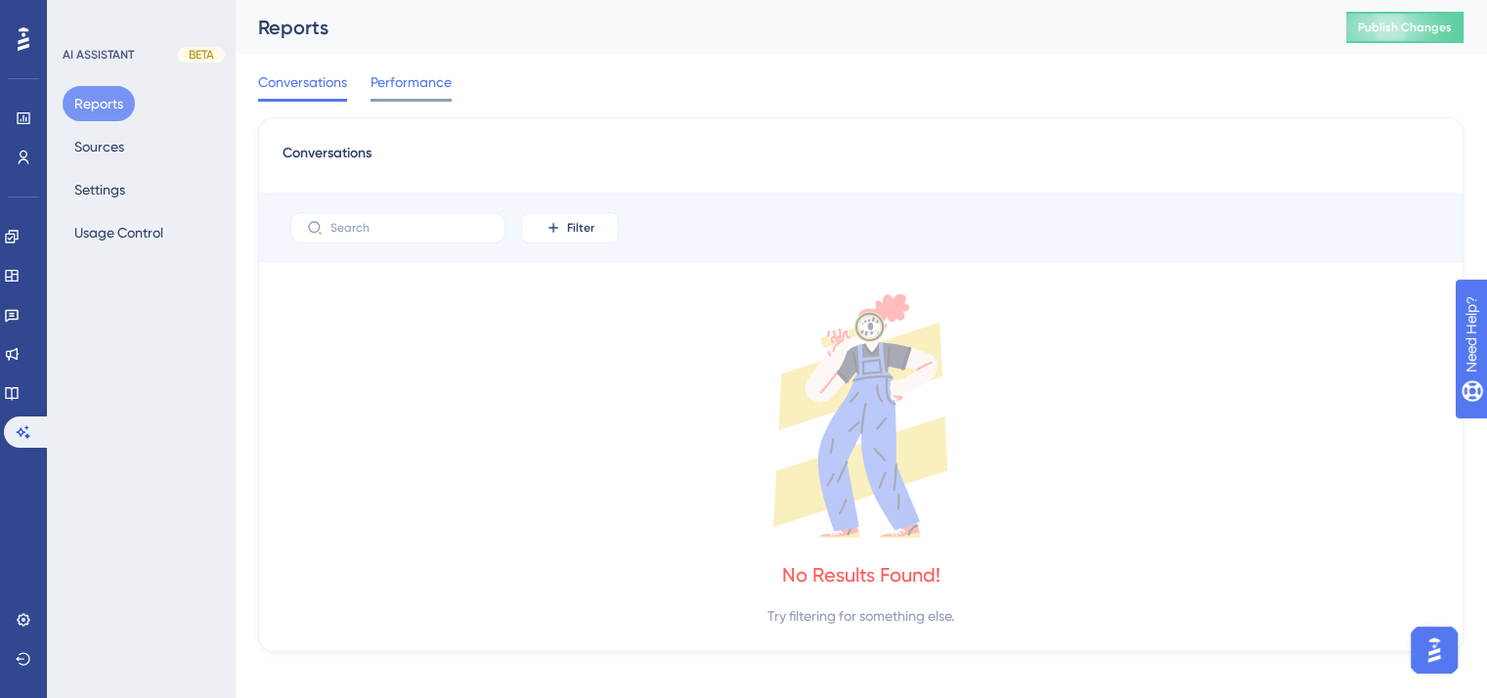
click at [402, 84] on span "Performance" at bounding box center [410, 81] width 81 height 23
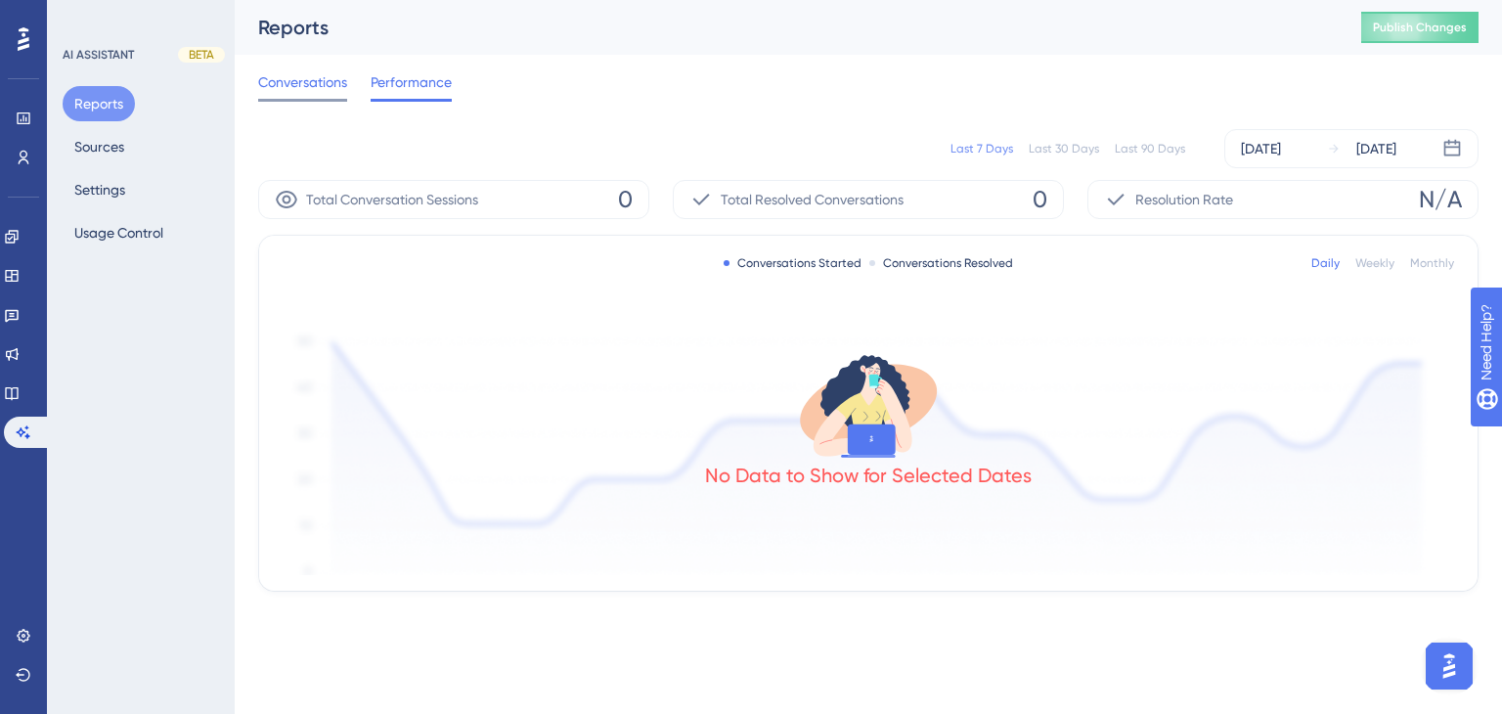
click at [343, 75] on span "Conversations" at bounding box center [302, 81] width 89 height 23
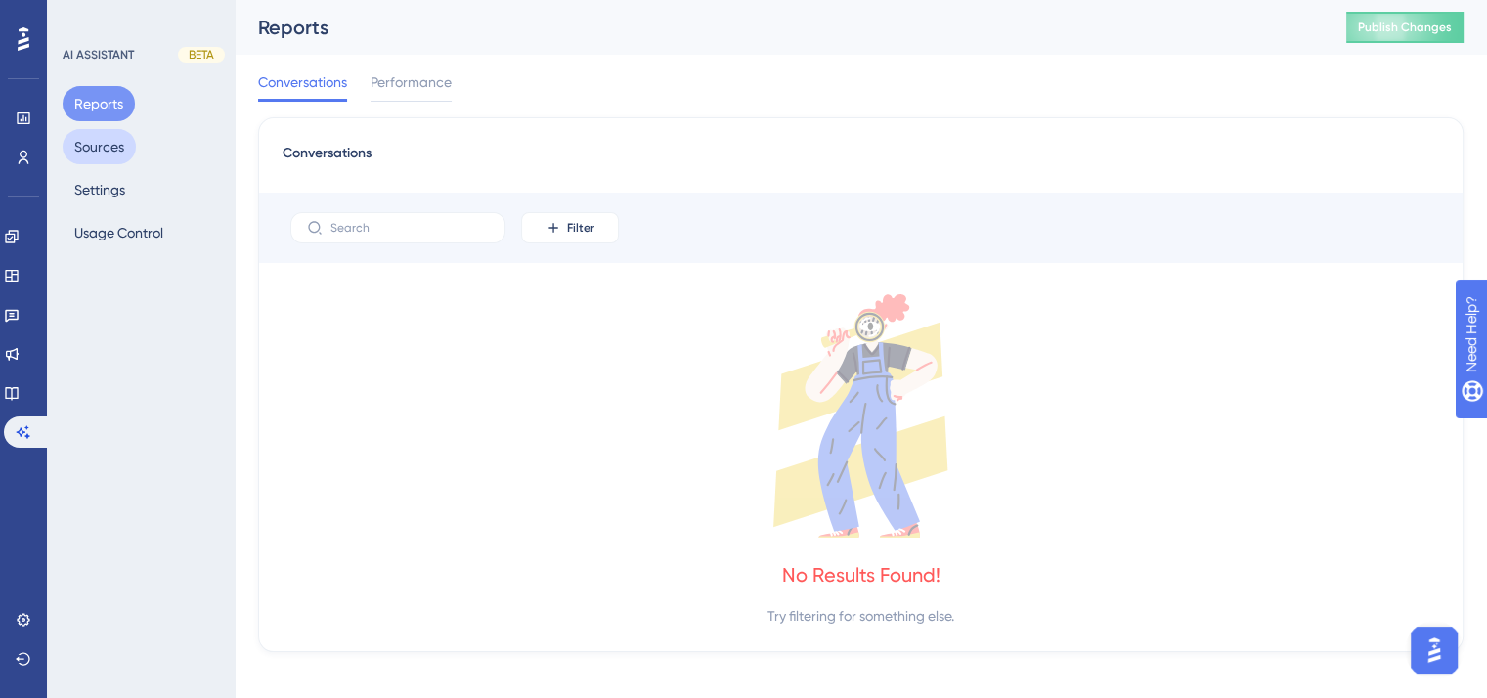
click at [104, 146] on button "Sources" at bounding box center [99, 146] width 73 height 35
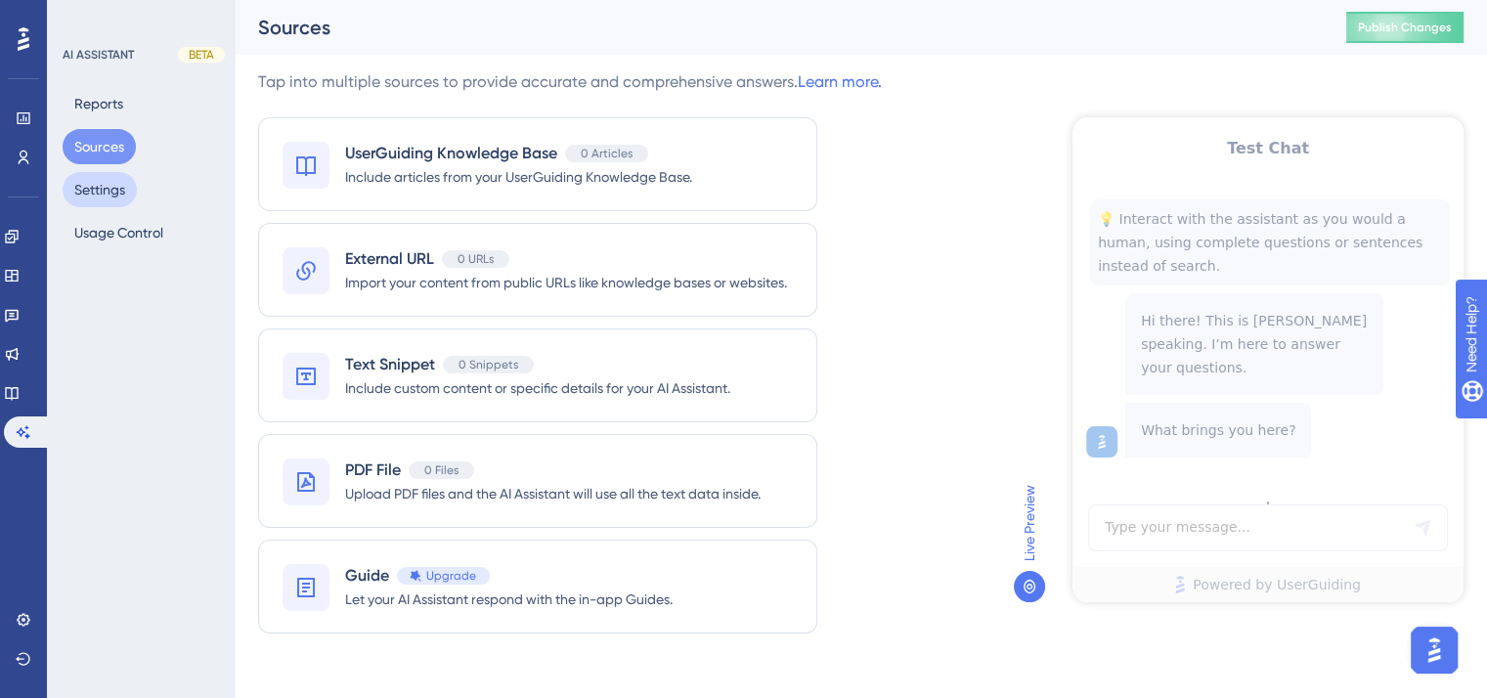
click at [102, 189] on button "Settings" at bounding box center [100, 189] width 74 height 35
